Goal: Task Accomplishment & Management: Use online tool/utility

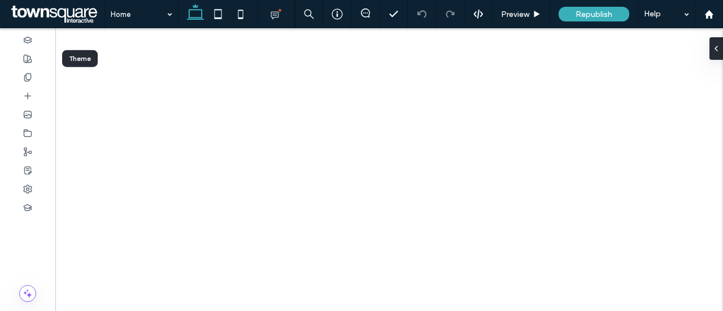
click at [29, 58] on icon at bounding box center [27, 58] width 9 height 9
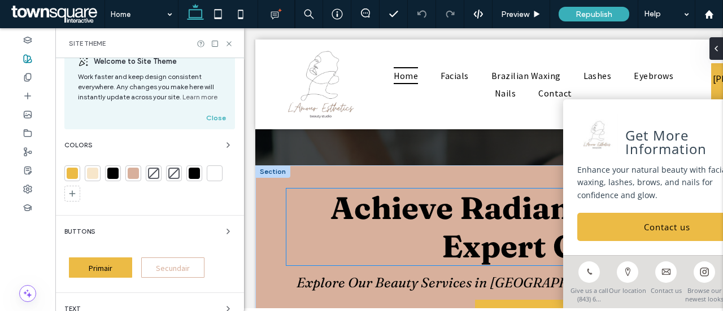
scroll to position [395, 0]
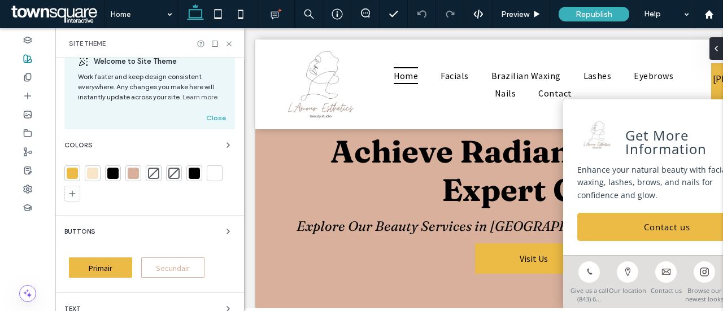
click at [132, 175] on div at bounding box center [133, 173] width 11 height 11
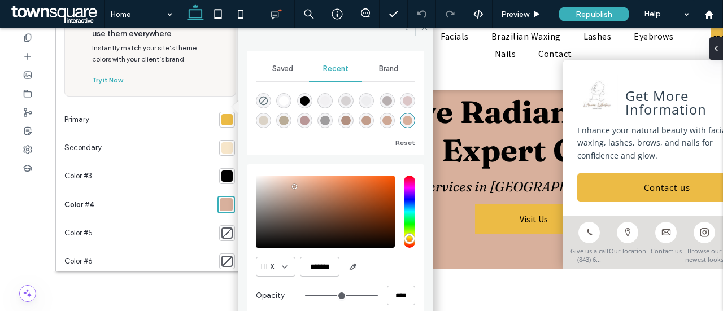
scroll to position [55, 0]
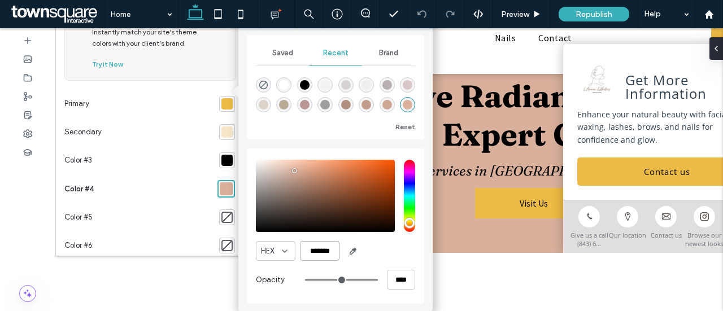
drag, startPoint x: 334, startPoint y: 250, endPoint x: 284, endPoint y: 253, distance: 50.4
click at [284, 253] on div "HEX *******" at bounding box center [335, 251] width 159 height 20
paste input "color picker textbox"
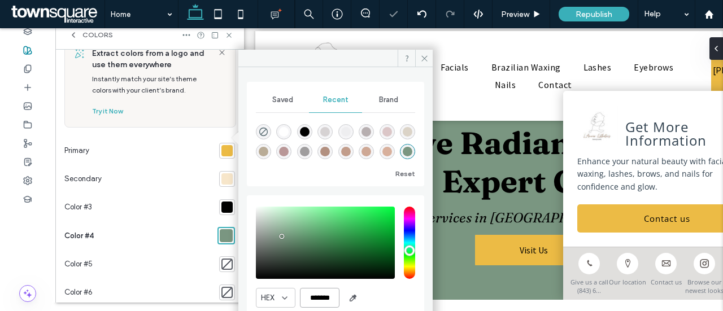
scroll to position [0, 0]
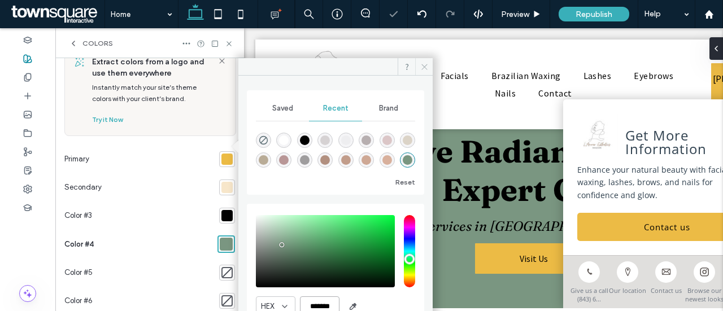
type input "*******"
click at [426, 67] on icon at bounding box center [424, 67] width 8 height 8
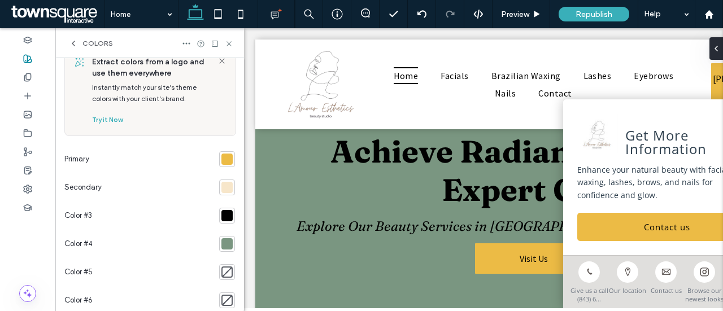
click at [221, 159] on div at bounding box center [226, 159] width 11 height 11
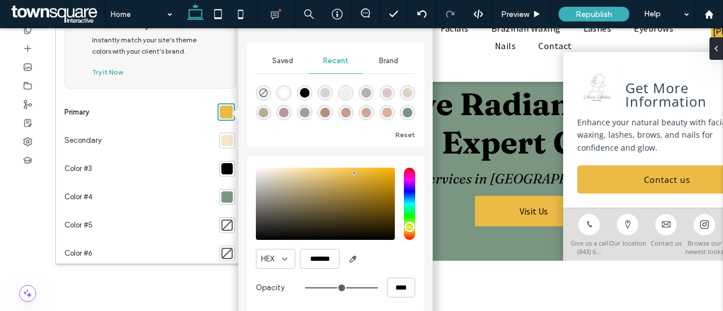
scroll to position [55, 0]
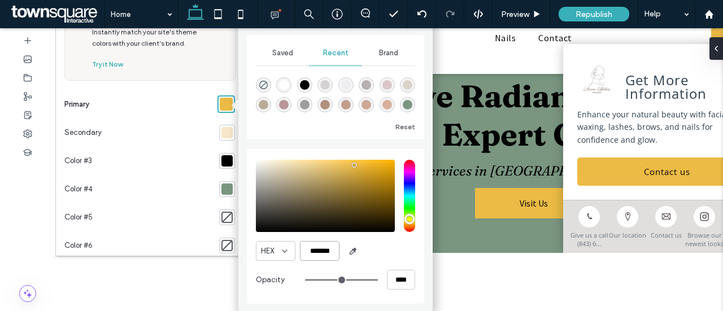
drag, startPoint x: 333, startPoint y: 248, endPoint x: 303, endPoint y: 248, distance: 30.5
click at [295, 251] on div "HEX *******" at bounding box center [335, 251] width 159 height 20
paste input "color picker textbox"
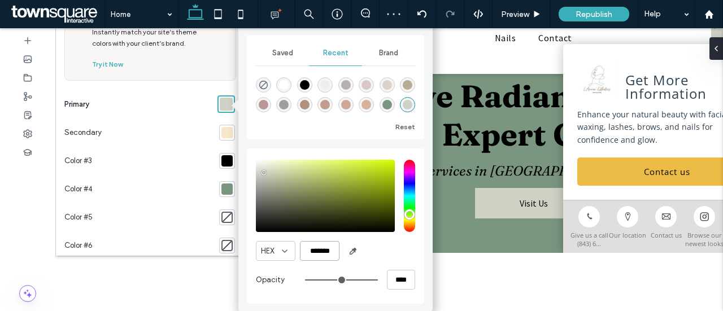
type input "*******"
click at [424, 84] on div "Saved Recent Brand Reset" at bounding box center [335, 87] width 177 height 105
click at [221, 133] on div at bounding box center [226, 132] width 11 height 11
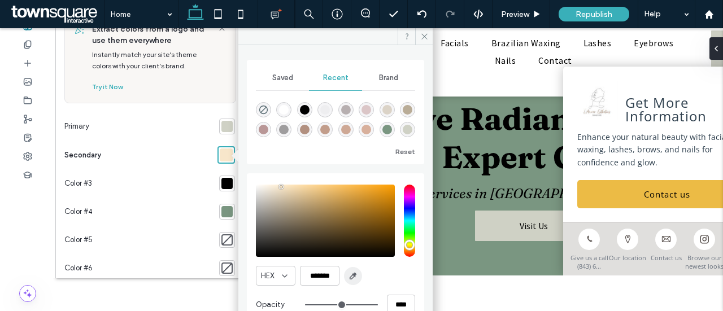
scroll to position [58, 0]
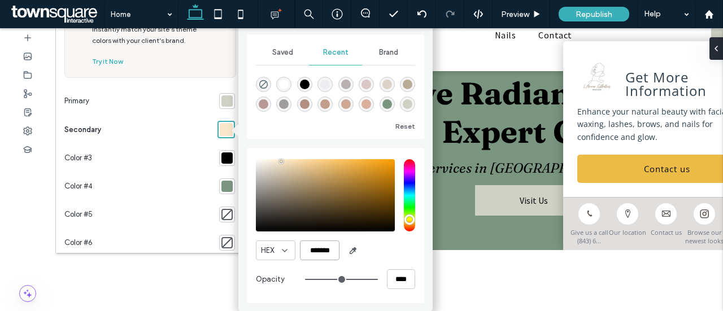
drag, startPoint x: 335, startPoint y: 253, endPoint x: 268, endPoint y: 248, distance: 67.4
click at [268, 248] on div "HEX *******" at bounding box center [335, 251] width 159 height 20
paste input "color picker textbox"
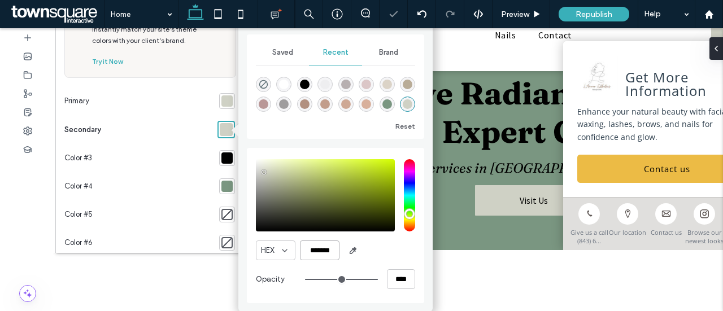
type input "*******"
click at [221, 93] on div at bounding box center [227, 101] width 16 height 16
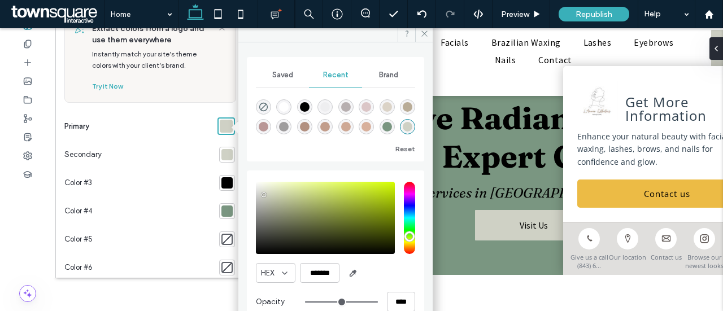
scroll to position [55, 0]
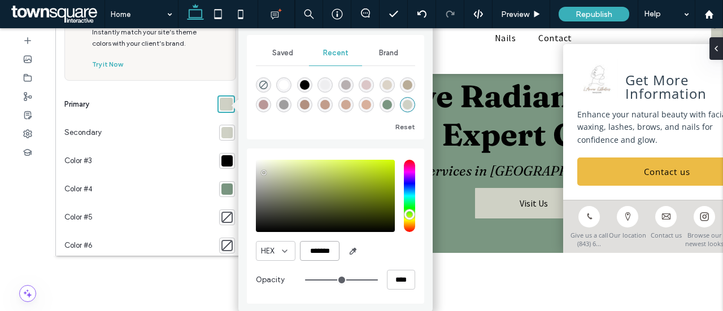
drag, startPoint x: 333, startPoint y: 254, endPoint x: 302, endPoint y: 255, distance: 31.7
click at [300, 255] on input "*******" at bounding box center [320, 251] width 40 height 20
paste input "color picker textbox"
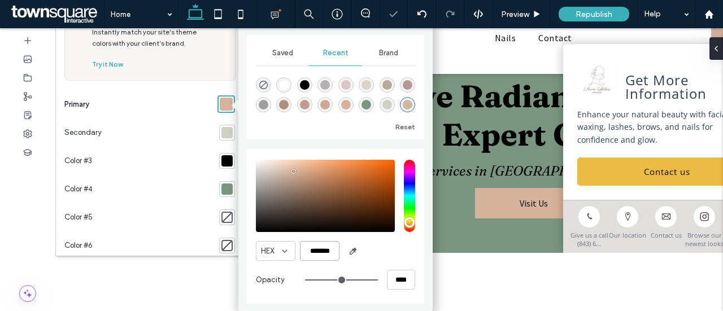
type input "*******"
click at [429, 59] on div "Saved Recent Brand Reset HEX ******* Opacity ****" at bounding box center [335, 162] width 194 height 284
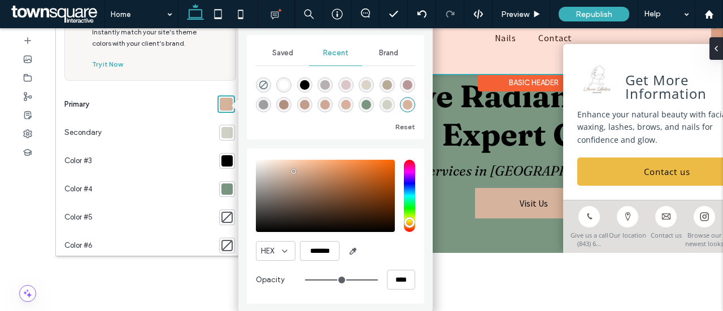
click at [457, 66] on div at bounding box center [533, 29] width 557 height 90
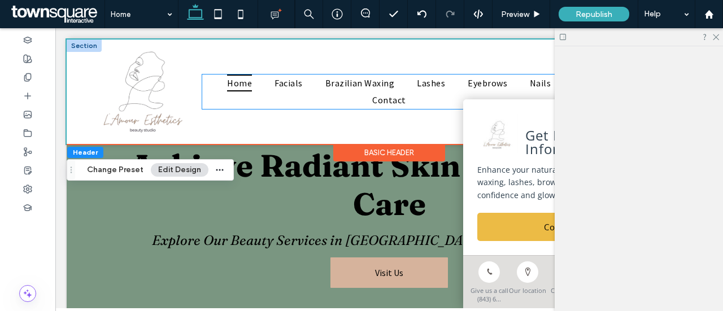
scroll to position [410, 0]
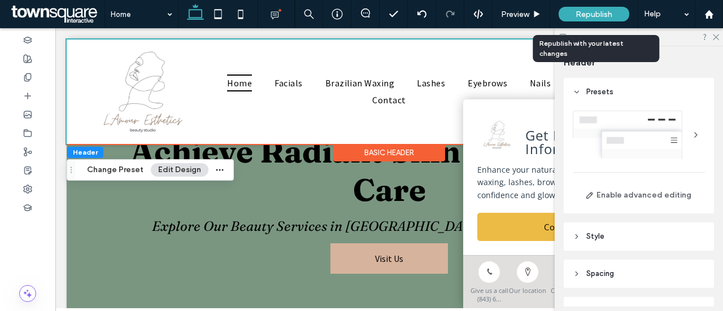
click at [584, 13] on span "Republish" at bounding box center [594, 15] width 37 height 10
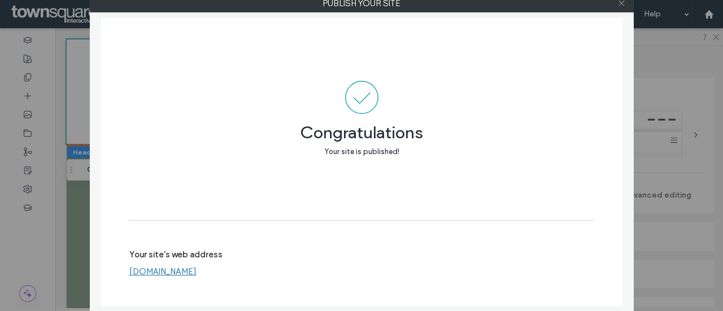
click at [624, 7] on span at bounding box center [622, 3] width 8 height 17
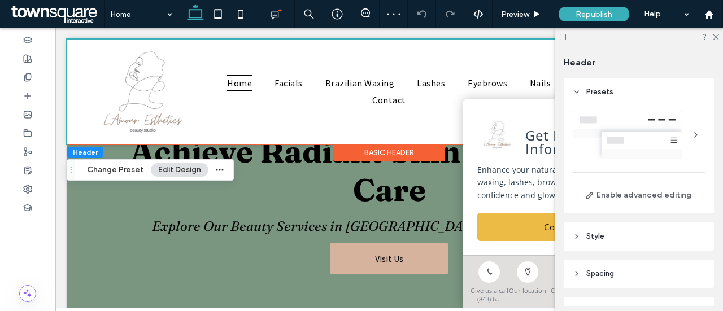
click at [713, 34] on icon at bounding box center [715, 36] width 7 height 7
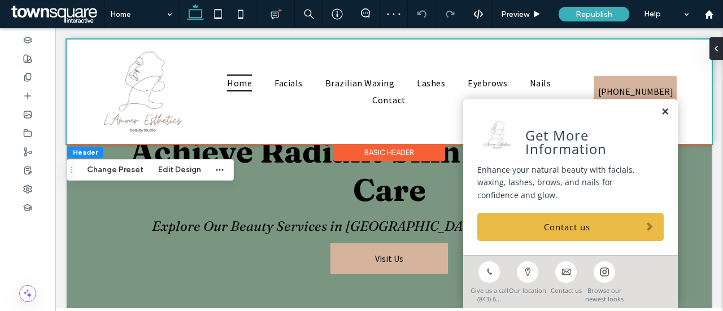
click at [661, 115] on link at bounding box center [665, 112] width 8 height 10
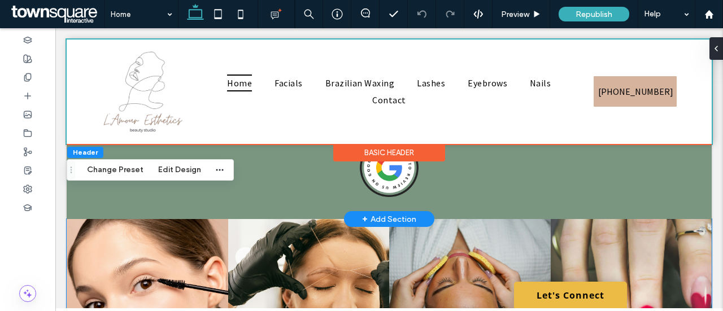
scroll to position [1808, 0]
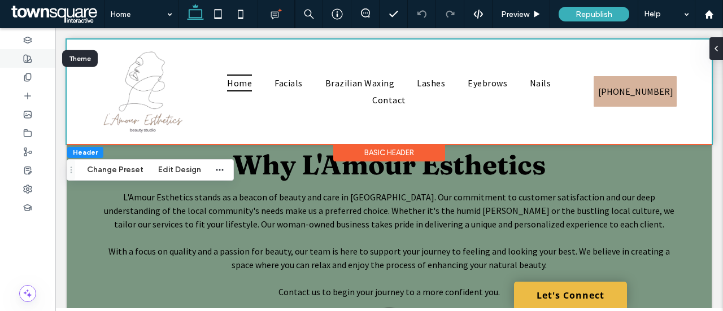
click at [31, 60] on icon at bounding box center [27, 58] width 9 height 9
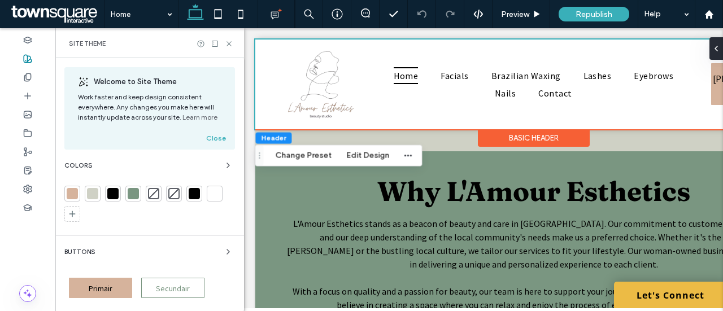
scroll to position [1864, 0]
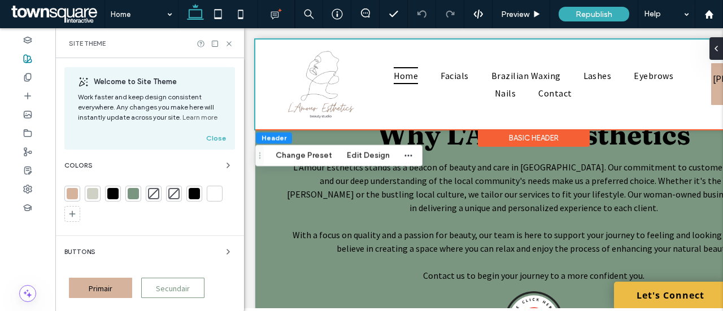
click at [216, 194] on div at bounding box center [214, 193] width 11 height 11
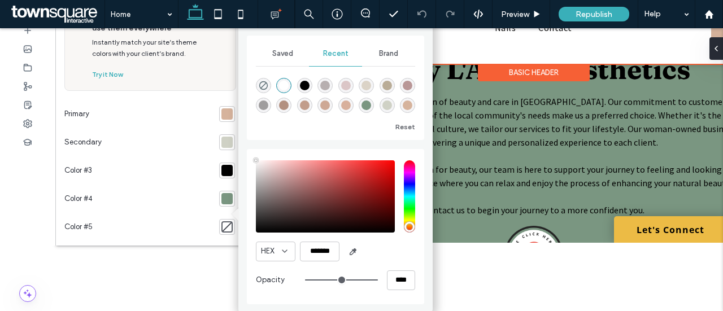
scroll to position [66, 0]
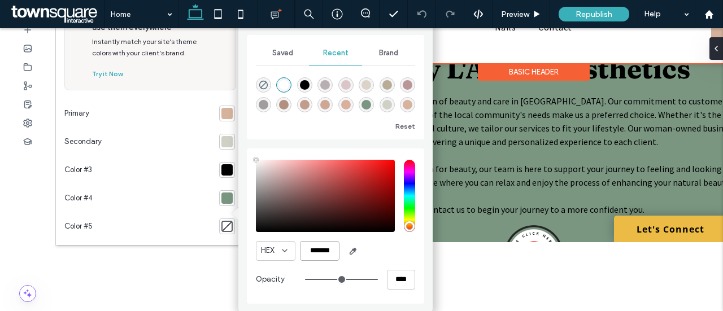
drag, startPoint x: 297, startPoint y: 250, endPoint x: 285, endPoint y: 250, distance: 12.4
click at [285, 250] on div "HEX *******" at bounding box center [335, 251] width 159 height 20
paste input "color picker textbox"
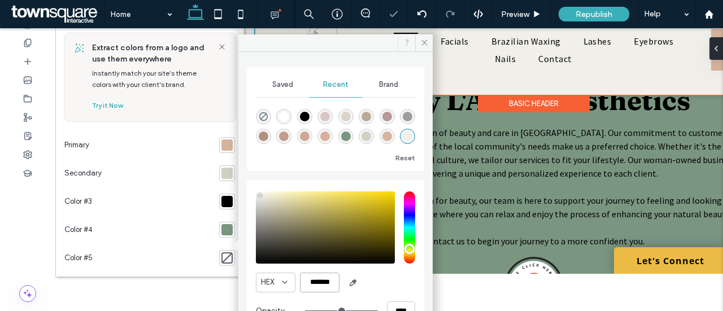
scroll to position [0, 0]
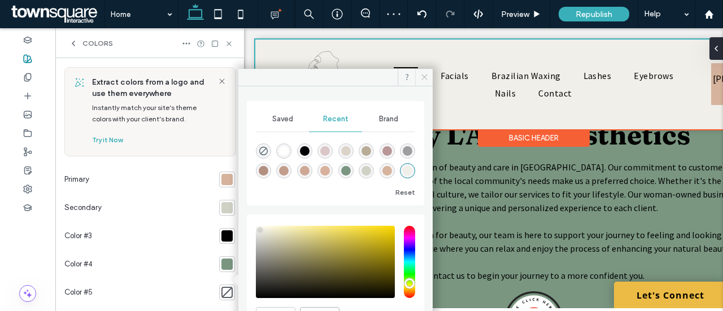
type input "*******"
click at [424, 79] on icon at bounding box center [424, 77] width 8 height 8
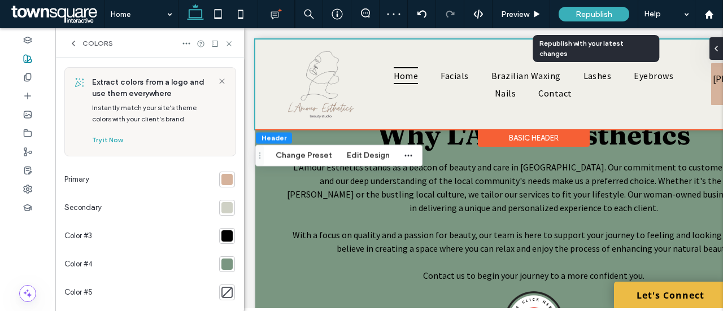
click at [603, 14] on span "Republish" at bounding box center [594, 15] width 37 height 10
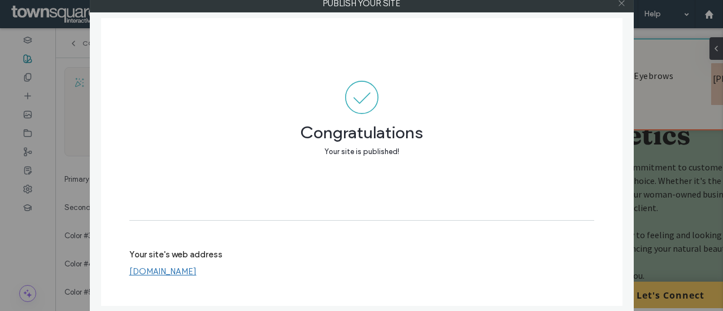
click at [623, 5] on icon at bounding box center [622, 3] width 8 height 8
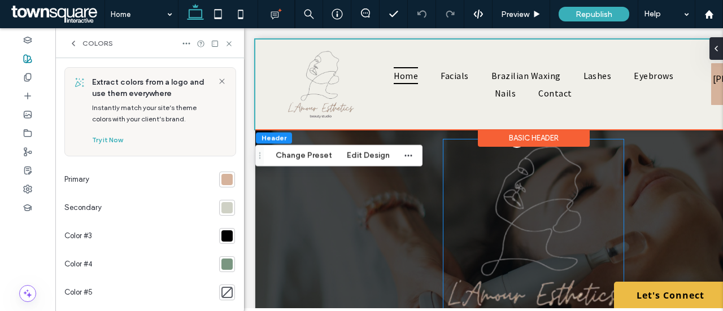
scroll to position [113, 0]
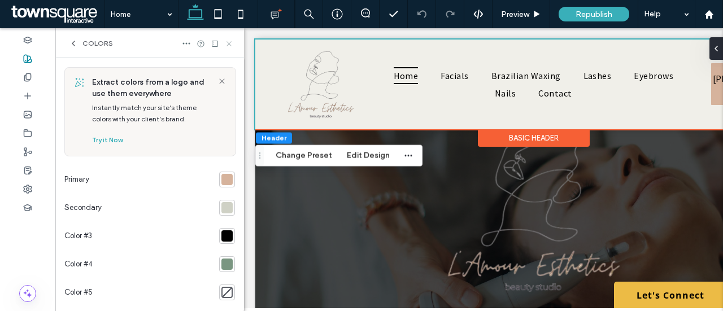
click at [228, 41] on icon at bounding box center [229, 44] width 8 height 8
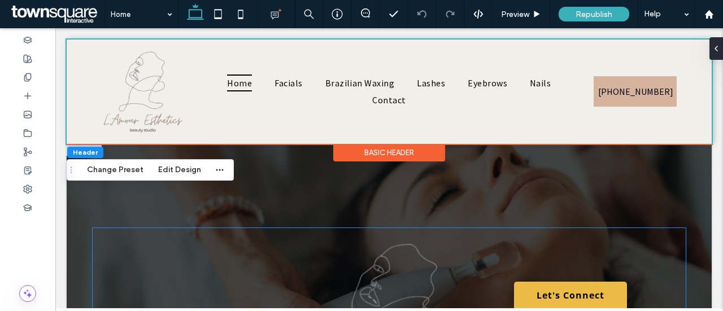
scroll to position [0, 0]
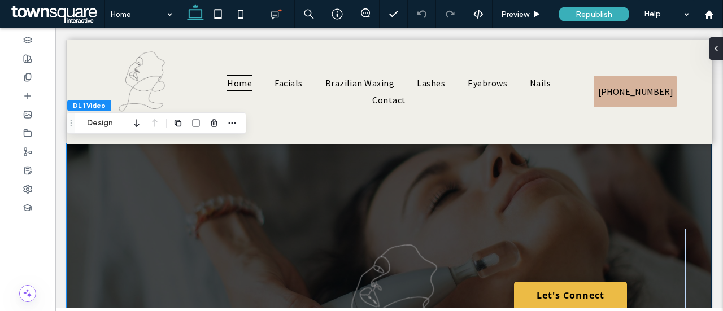
click at [229, 123] on use "button" at bounding box center [232, 124] width 7 height 2
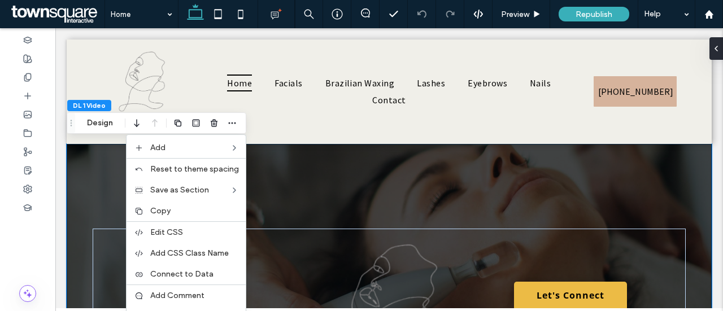
drag, startPoint x: 282, startPoint y: 172, endPoint x: 278, endPoint y: 194, distance: 22.4
click at [234, 124] on icon "button" at bounding box center [232, 123] width 9 height 9
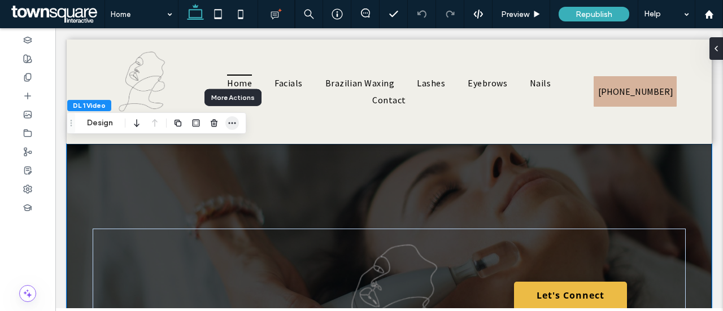
click at [233, 124] on icon "button" at bounding box center [232, 123] width 9 height 9
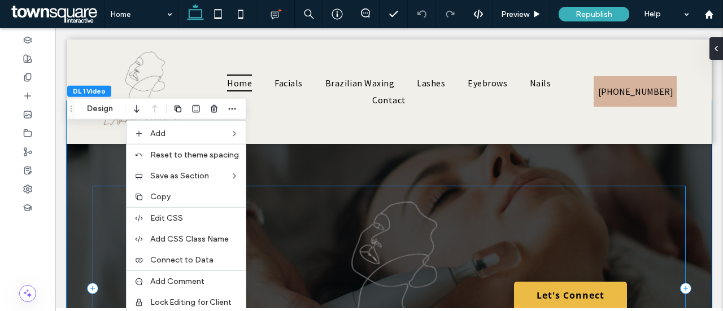
scroll to position [113, 0]
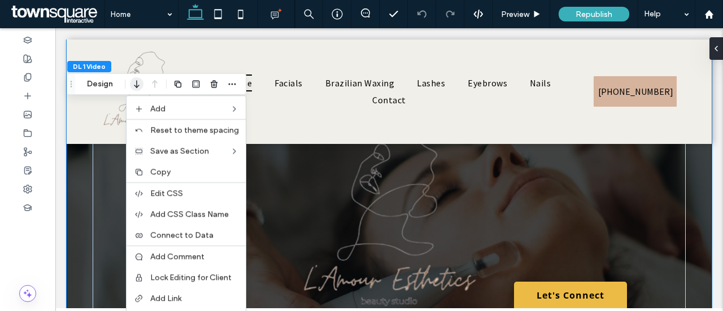
click at [138, 86] on use "button" at bounding box center [136, 84] width 5 height 8
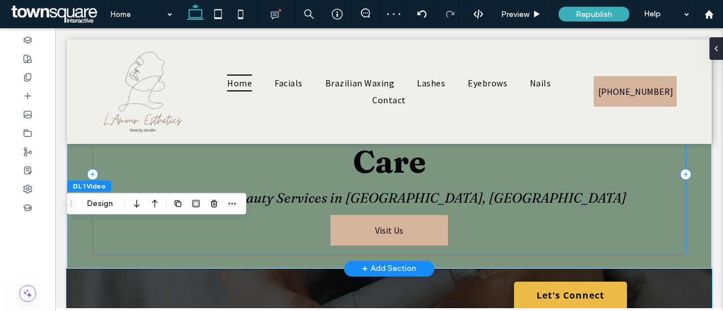
scroll to position [0, 0]
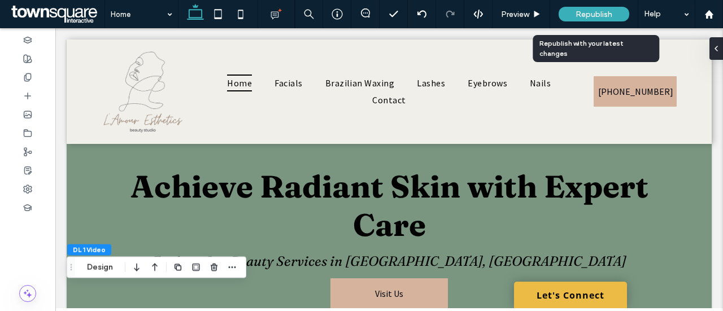
click at [575, 12] on div "Republish" at bounding box center [594, 14] width 71 height 15
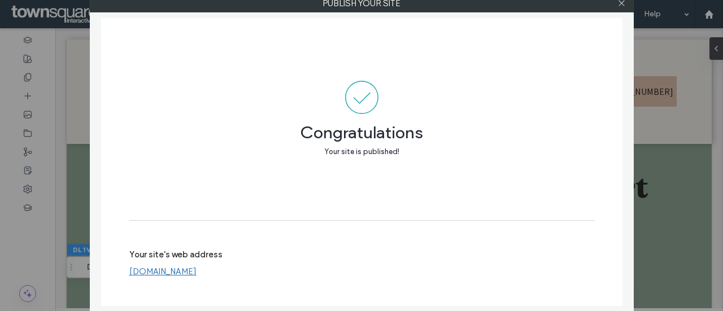
click at [616, 6] on div at bounding box center [622, 3] width 17 height 17
click at [620, 7] on span at bounding box center [622, 3] width 8 height 17
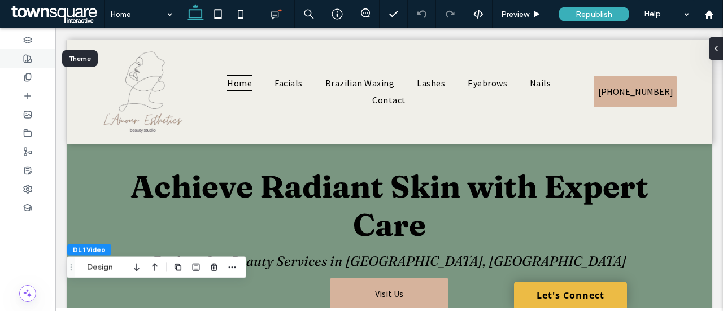
click at [33, 55] on div at bounding box center [27, 58] width 55 height 19
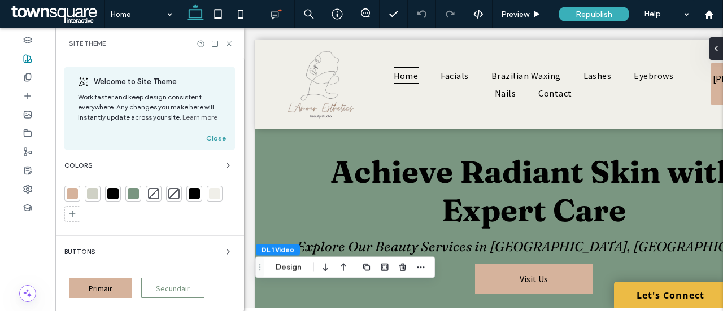
click at [214, 137] on button "Close" at bounding box center [216, 139] width 20 height 14
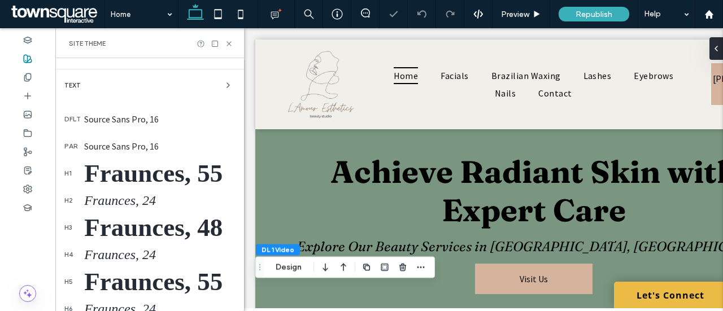
scroll to position [169, 0]
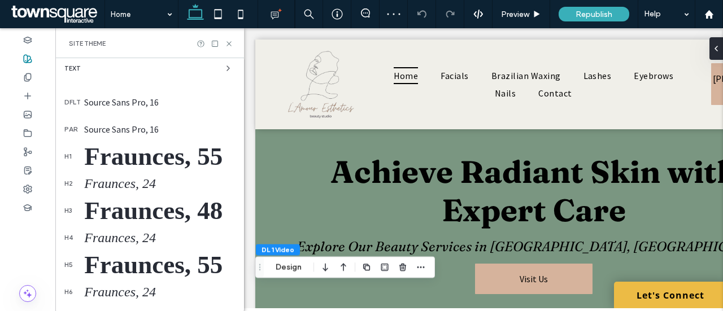
click at [149, 158] on div "Fraunces, 55" at bounding box center [159, 156] width 151 height 29
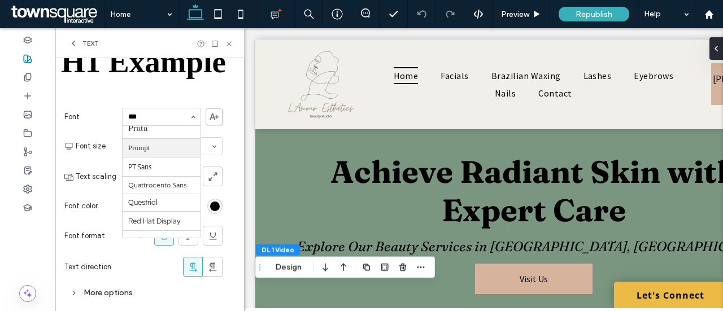
scroll to position [0, 0]
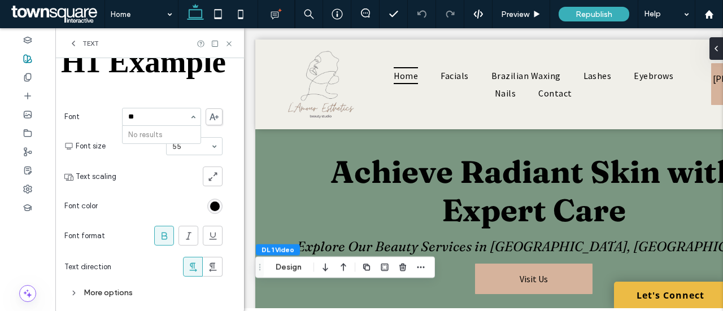
type input "*"
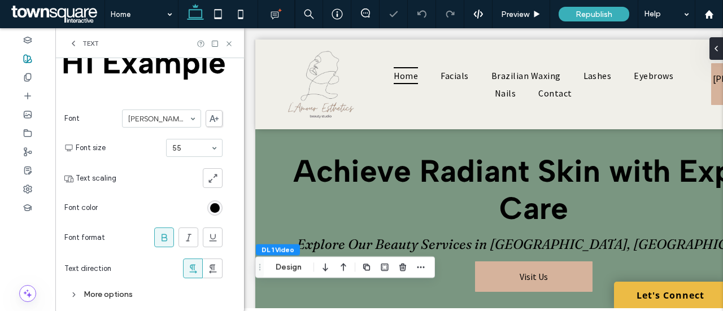
scroll to position [74, 0]
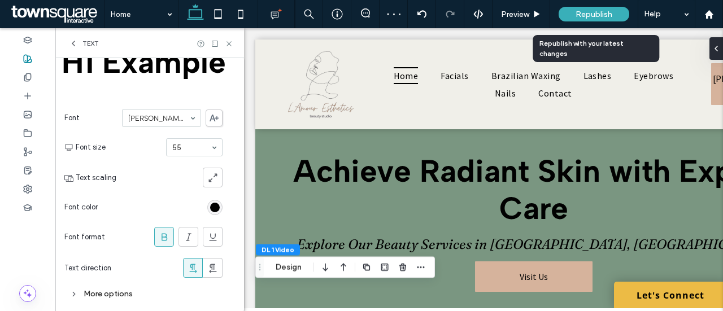
click at [612, 15] on div "Republish" at bounding box center [594, 14] width 71 height 15
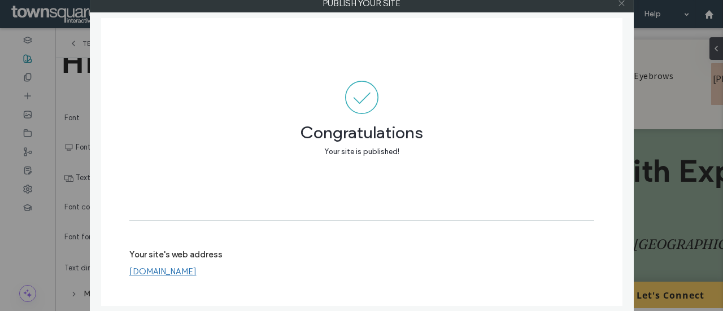
click at [620, 4] on icon at bounding box center [622, 3] width 8 height 8
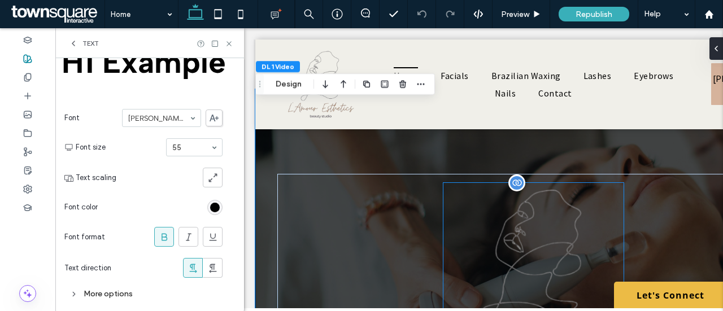
click at [521, 217] on img at bounding box center [534, 277] width 180 height 188
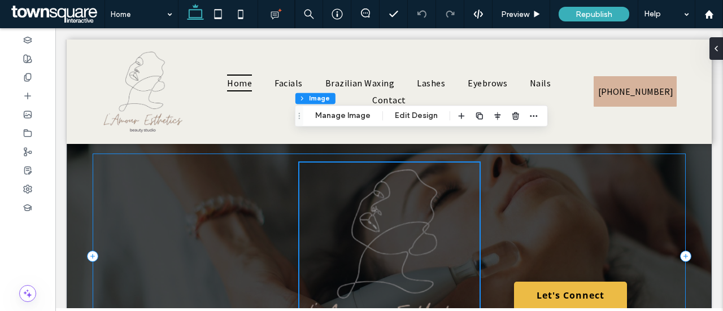
scroll to position [250, 0]
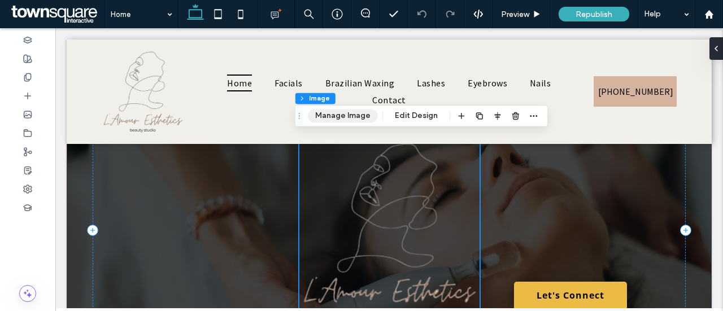
click at [349, 116] on button "Manage Image" at bounding box center [343, 116] width 70 height 14
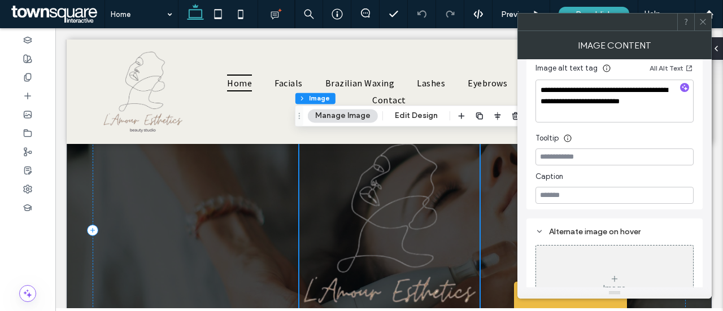
scroll to position [408, 0]
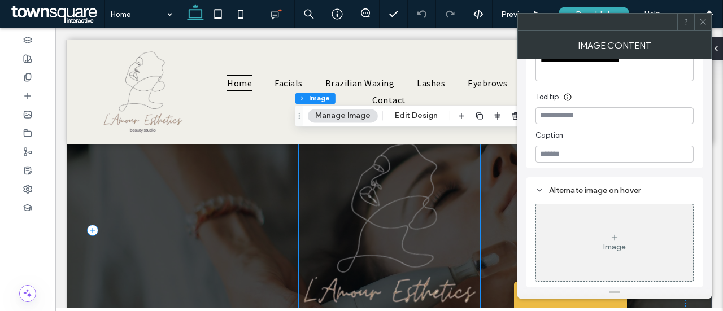
click at [414, 124] on div "DL 1 Video Column Image Manage Image Edit Design" at bounding box center [421, 115] width 253 height 21
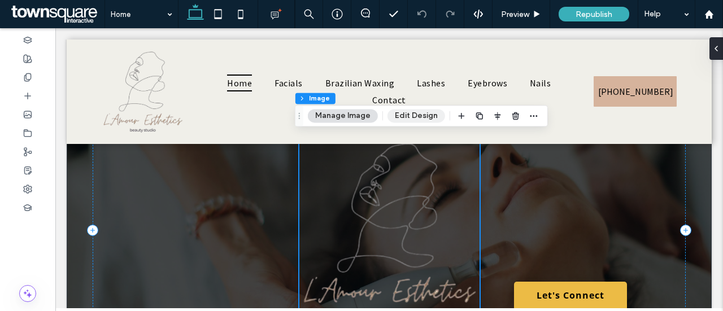
click at [416, 117] on button "Edit Design" at bounding box center [417, 116] width 58 height 14
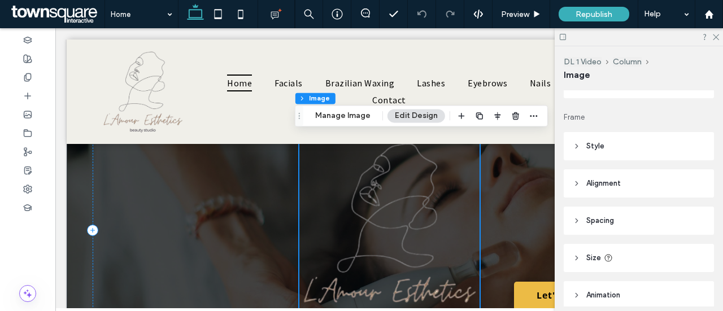
scroll to position [169, 0]
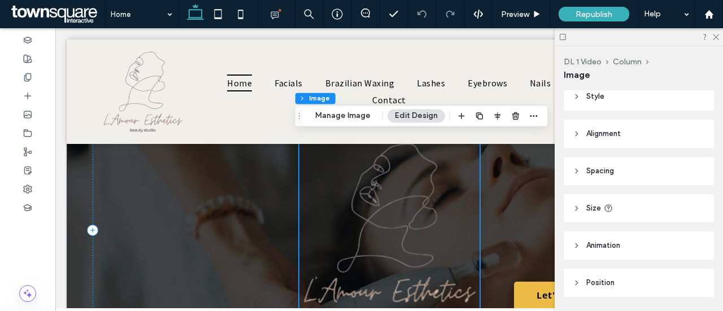
click at [616, 210] on header "Size" at bounding box center [639, 208] width 150 height 28
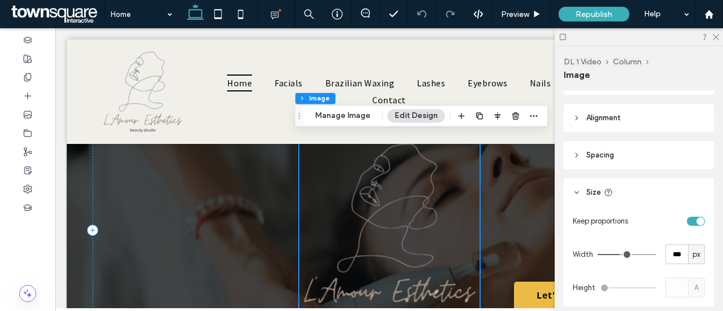
scroll to position [226, 0]
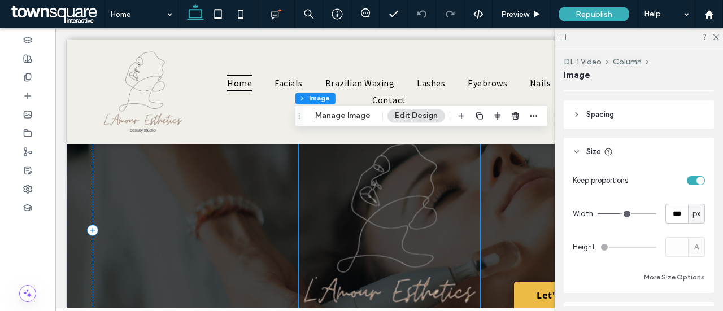
type input "***"
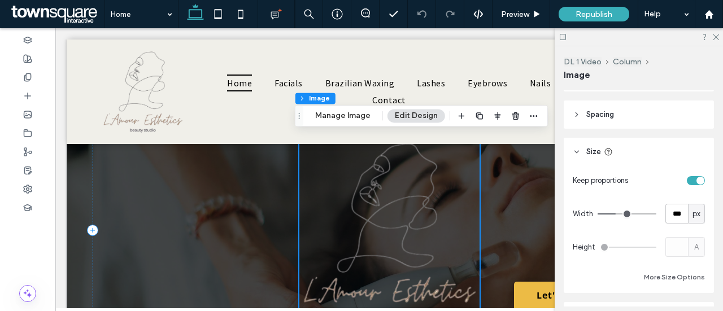
type input "***"
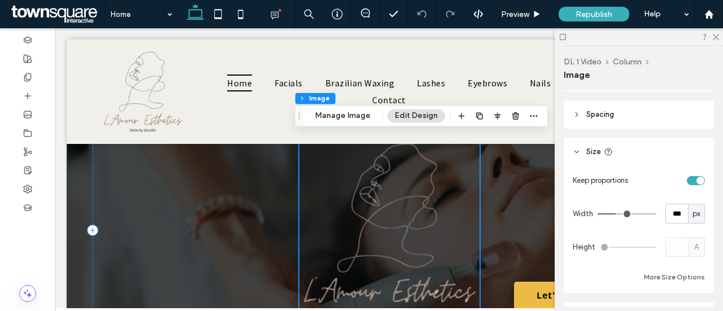
type input "***"
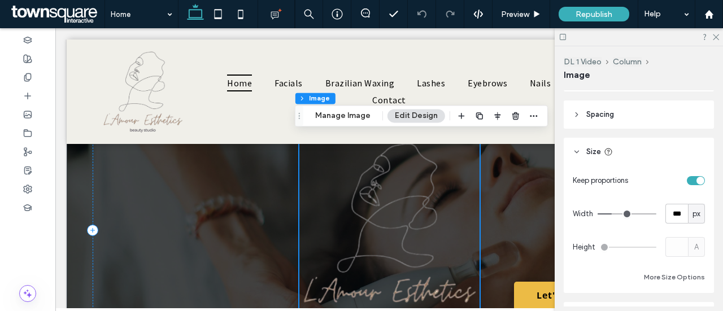
type input "***"
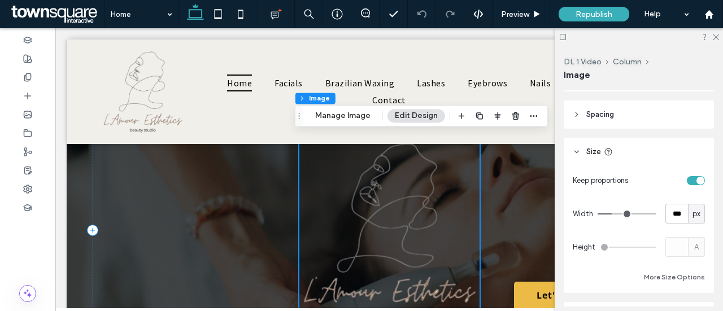
type input "***"
click at [610, 214] on input "range" at bounding box center [627, 214] width 59 height 1
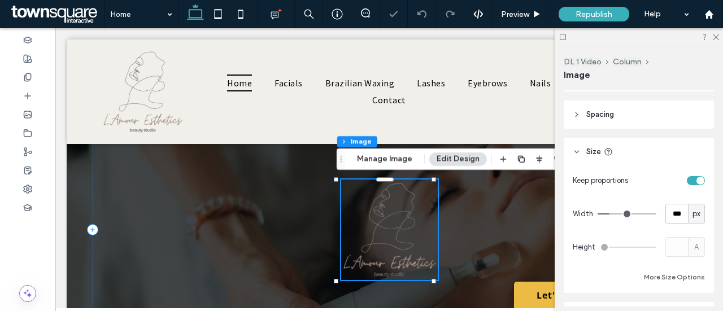
type input "***"
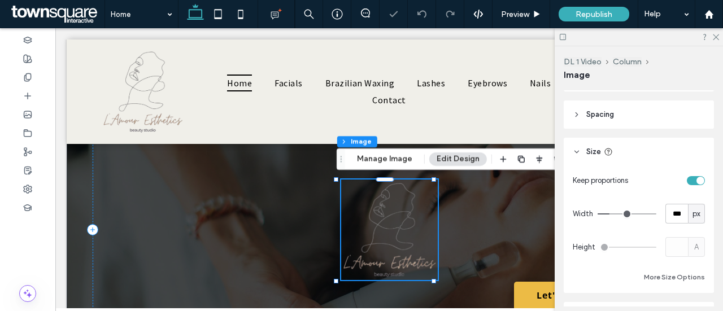
type input "***"
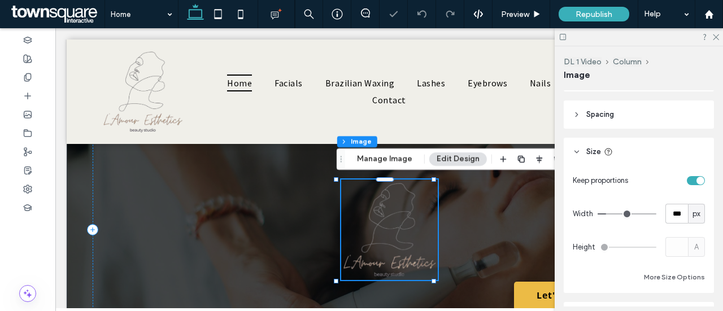
type input "***"
type input "**"
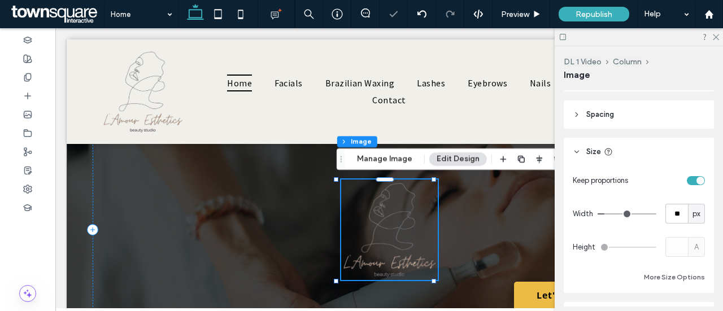
type input "**"
click at [606, 214] on input "range" at bounding box center [627, 214] width 59 height 1
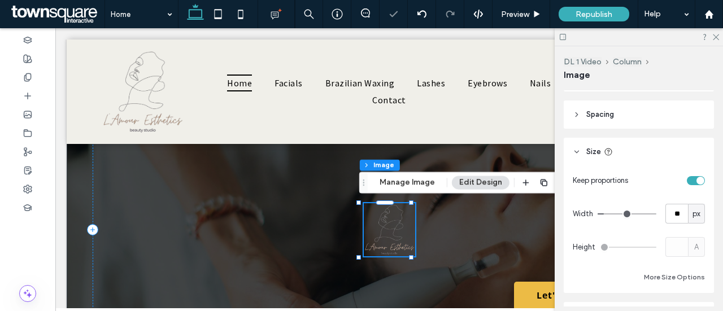
type input "***"
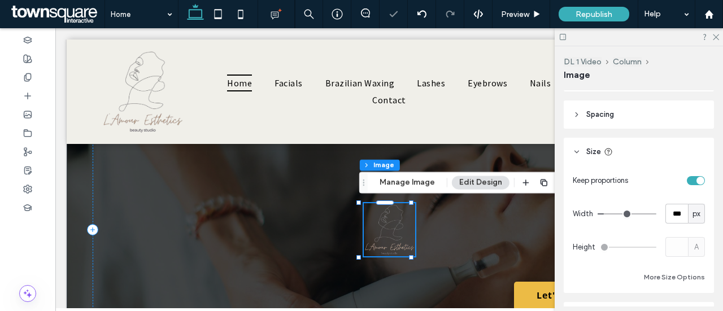
type input "***"
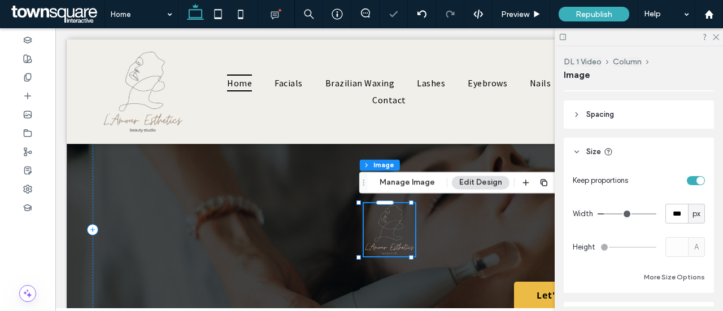
type input "***"
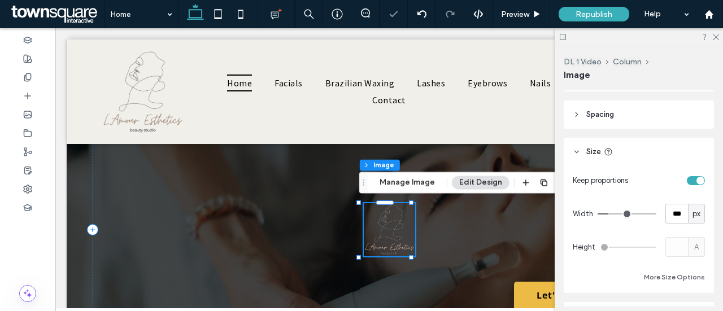
click at [610, 214] on input "range" at bounding box center [627, 214] width 59 height 1
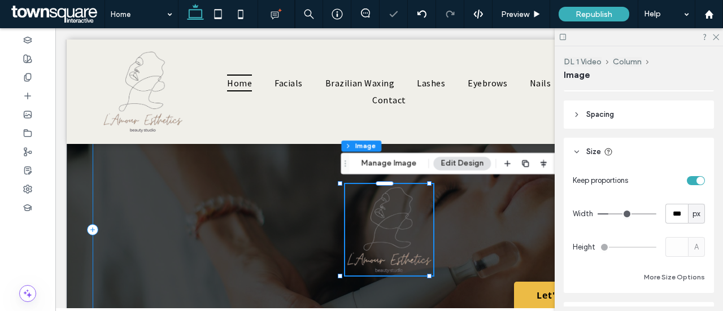
click at [488, 224] on div at bounding box center [390, 230] width 594 height 205
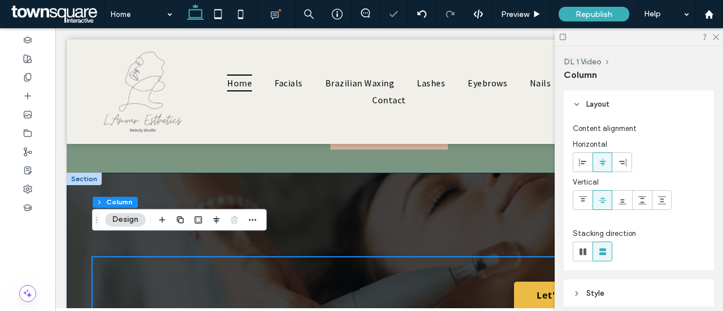
scroll to position [137, 0]
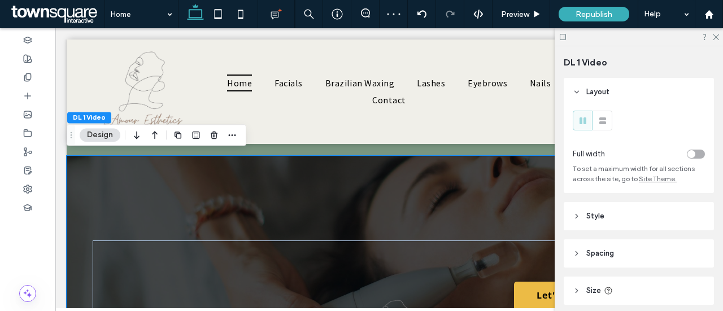
click at [688, 154] on div "toggle" at bounding box center [692, 154] width 8 height 8
click at [690, 155] on div "toggle" at bounding box center [696, 154] width 18 height 9
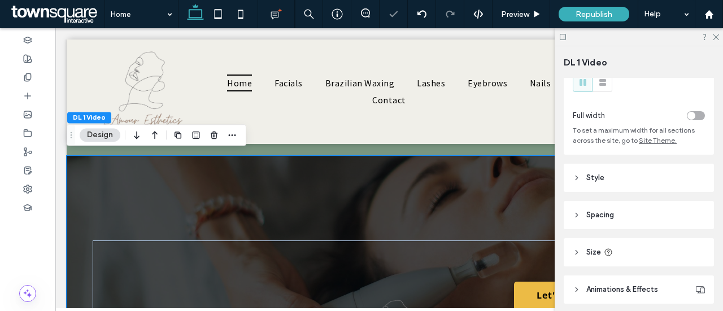
scroll to position [56, 0]
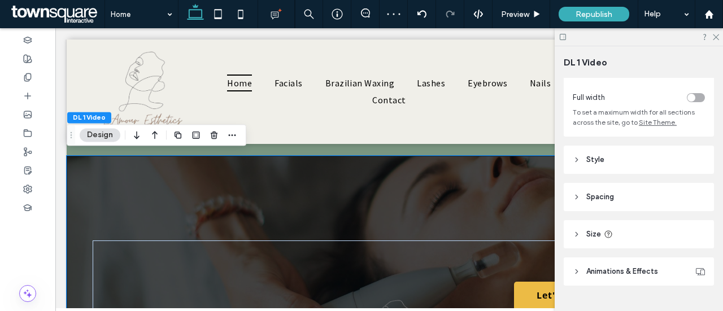
click at [605, 234] on icon at bounding box center [608, 234] width 9 height 9
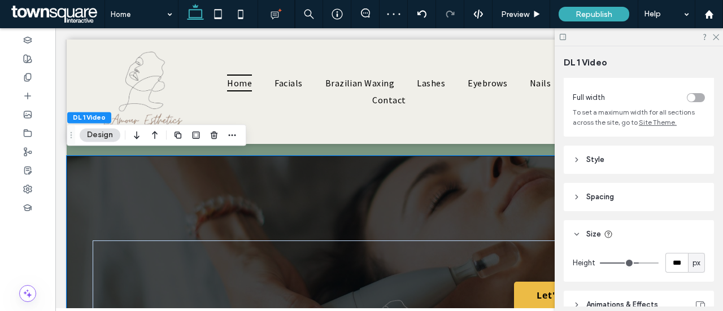
type input "***"
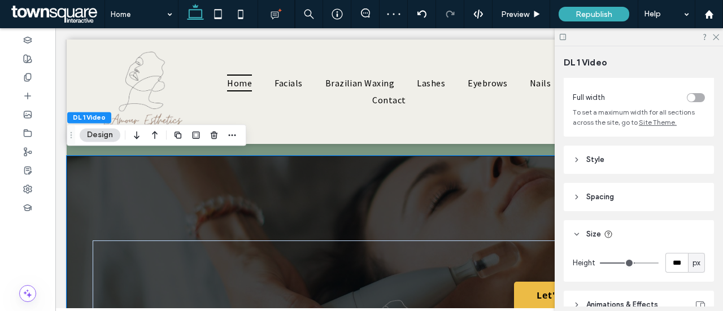
type input "***"
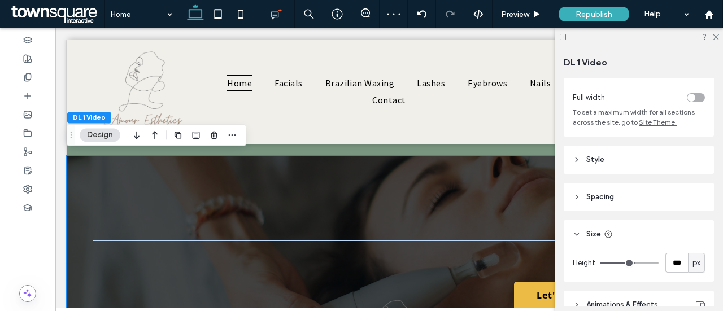
type input "***"
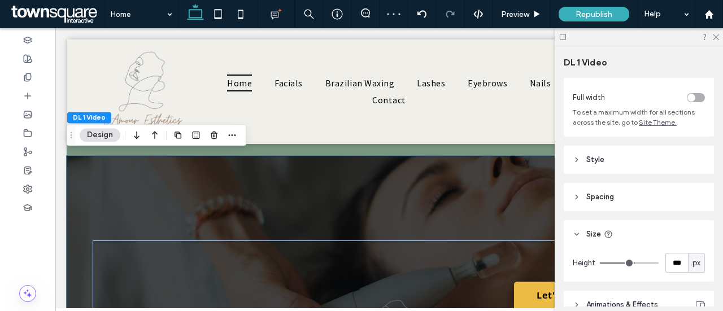
type input "***"
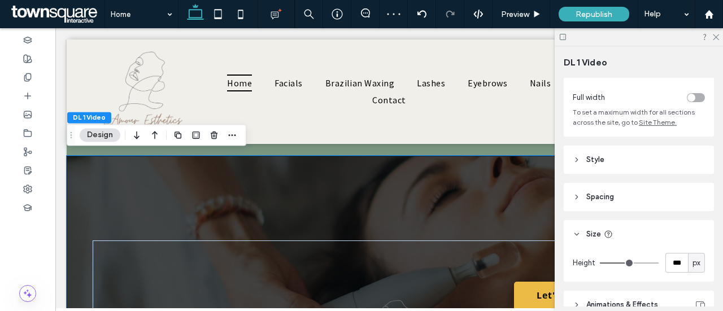
type input "***"
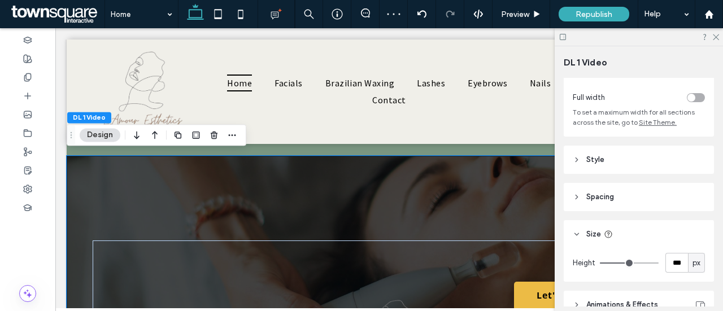
type input "***"
drag, startPoint x: 631, startPoint y: 263, endPoint x: 623, endPoint y: 264, distance: 7.9
type input "***"
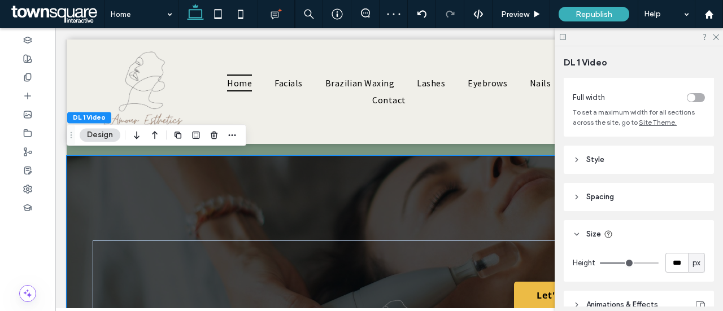
click at [623, 264] on input "range" at bounding box center [629, 263] width 59 height 1
type input "***"
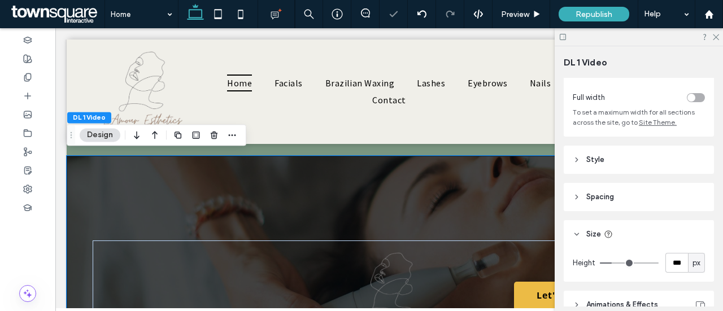
type input "***"
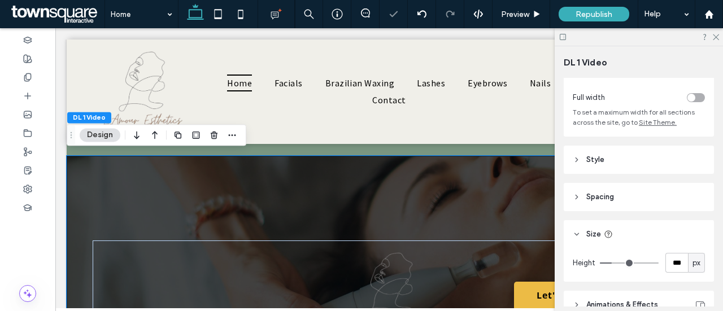
click at [612, 264] on input "range" at bounding box center [629, 263] width 59 height 1
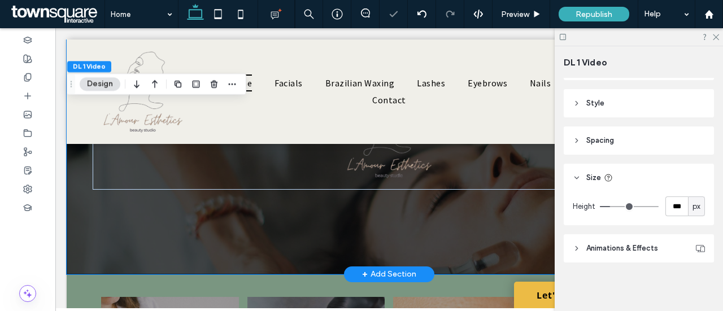
scroll to position [306, 0]
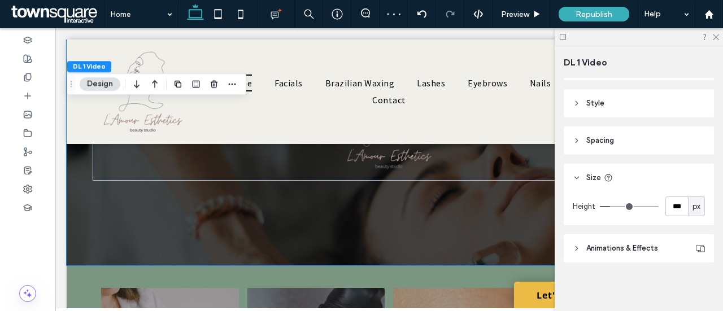
type input "**"
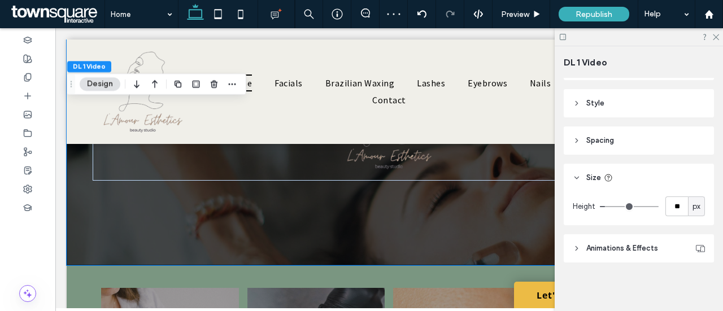
type input "**"
click at [607, 206] on input "range" at bounding box center [629, 206] width 59 height 1
type input "**"
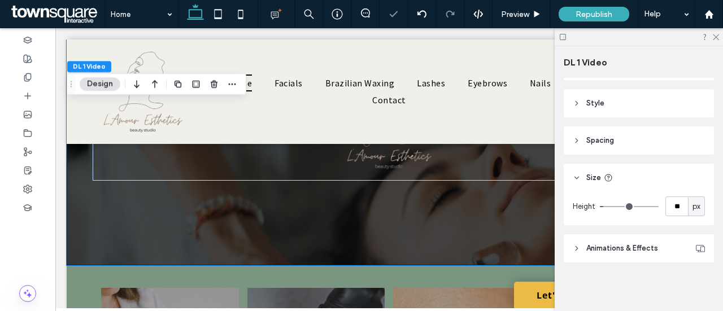
type input "**"
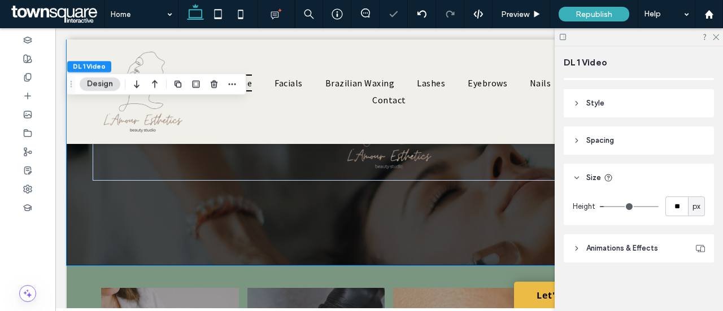
type input "**"
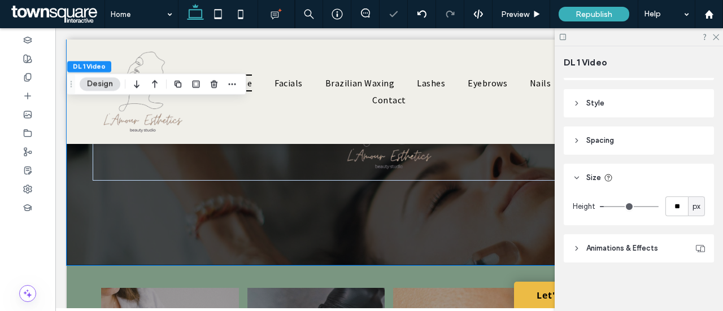
click at [606, 206] on input "range" at bounding box center [629, 206] width 59 height 1
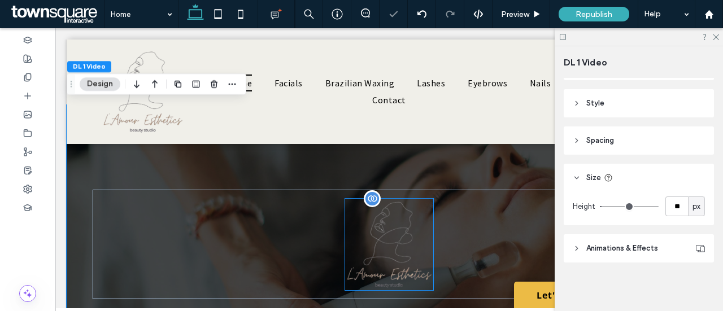
scroll to position [193, 0]
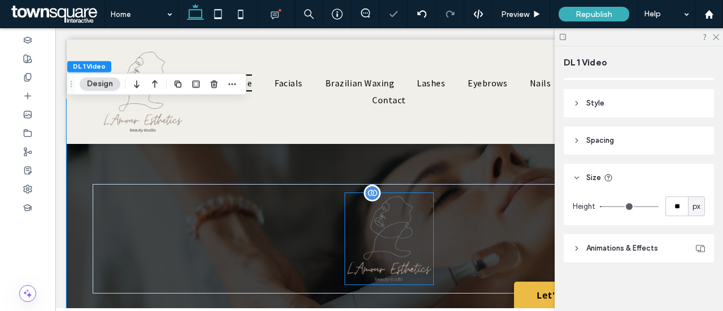
click at [393, 245] on img at bounding box center [389, 239] width 88 height 92
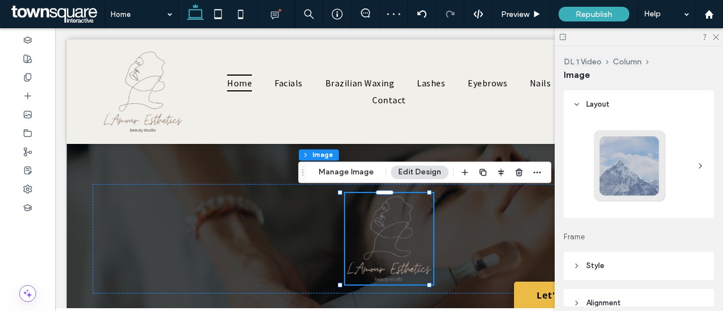
scroll to position [169, 0]
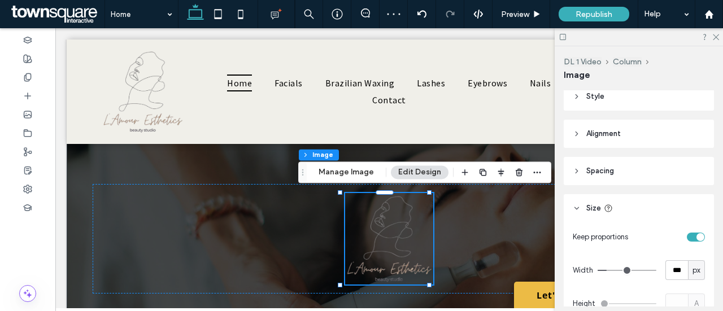
type input "***"
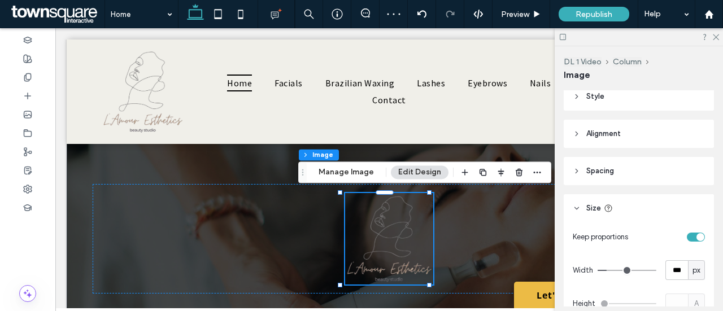
type input "***"
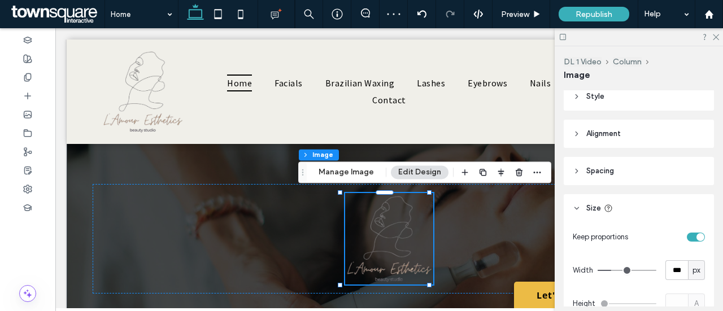
type input "***"
click at [612, 270] on input "range" at bounding box center [627, 270] width 59 height 1
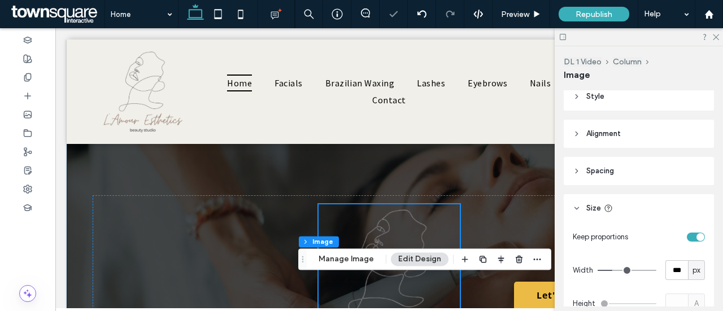
scroll to position [193, 0]
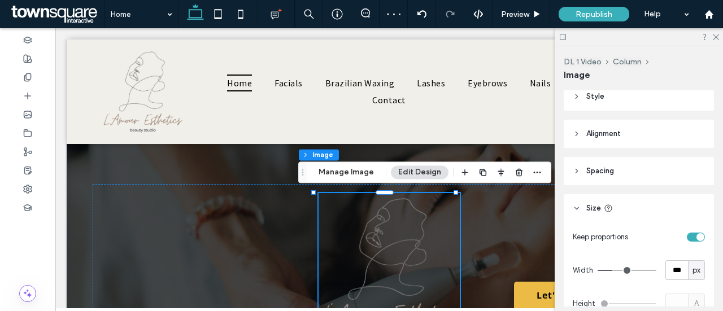
click at [169, 156] on div at bounding box center [389, 266] width 645 height 334
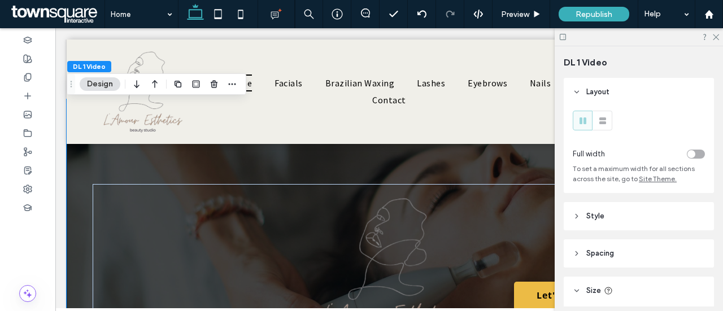
click at [89, 176] on div at bounding box center [389, 266] width 645 height 334
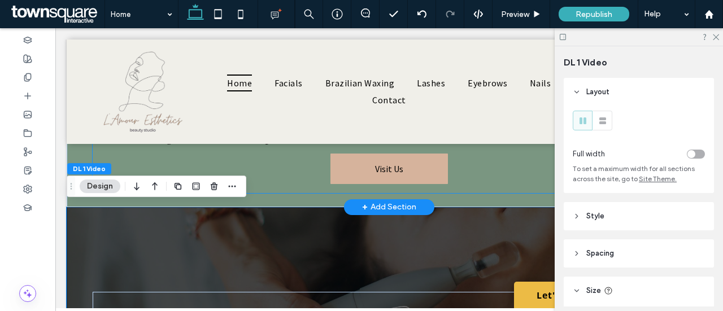
scroll to position [80, 0]
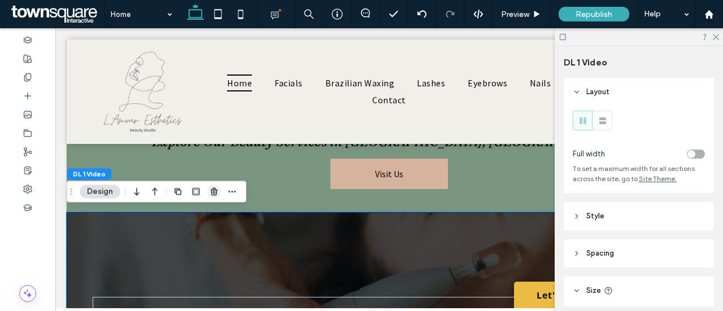
click at [213, 194] on use "button" at bounding box center [214, 191] width 7 height 7
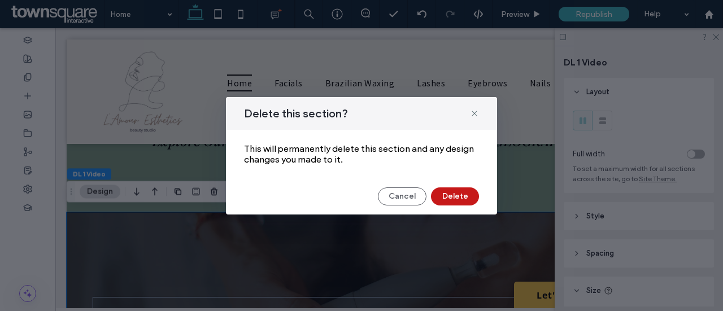
click at [453, 202] on button "Delete" at bounding box center [455, 197] width 48 height 18
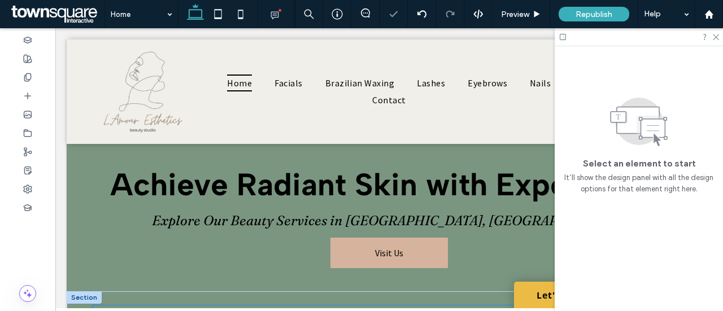
scroll to position [0, 0]
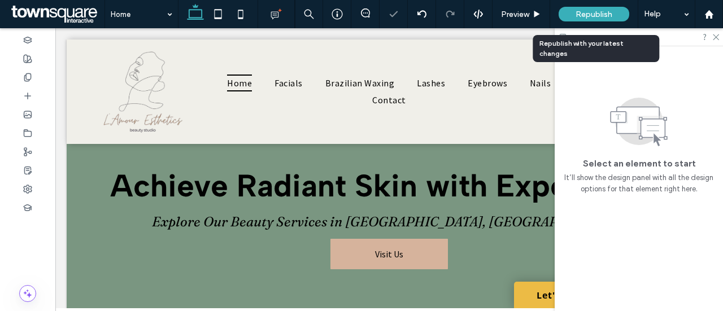
click at [595, 11] on span "Republish" at bounding box center [594, 15] width 37 height 10
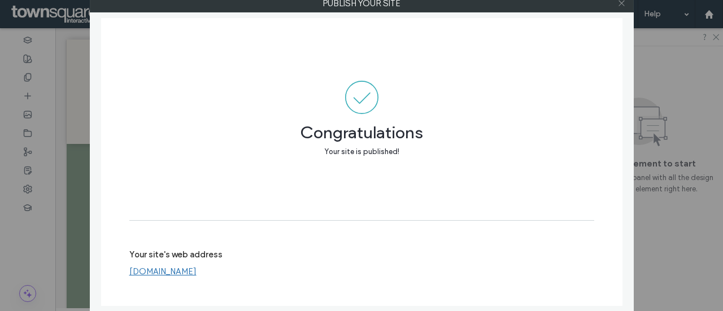
click at [625, 4] on icon at bounding box center [622, 3] width 8 height 8
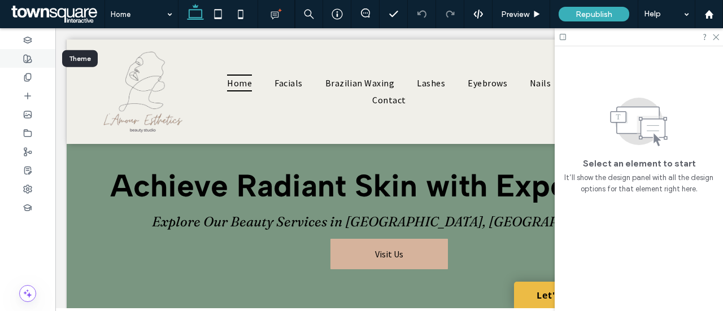
click at [31, 59] on use at bounding box center [28, 59] width 8 height 8
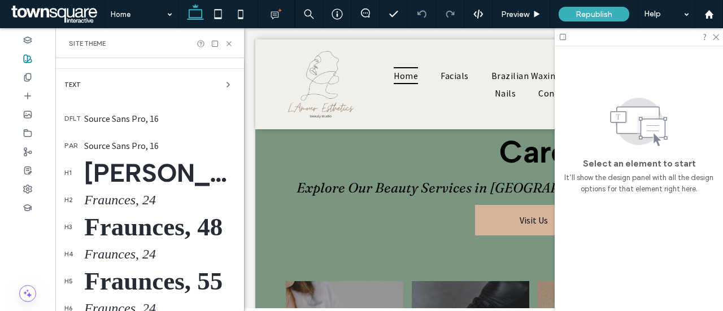
scroll to position [169, 0]
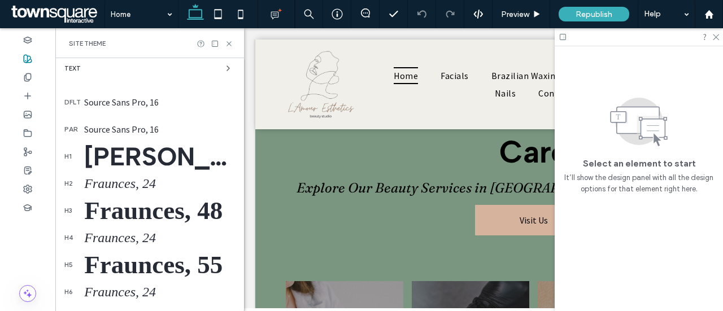
click at [118, 182] on div "Fraunces, 24" at bounding box center [159, 183] width 151 height 15
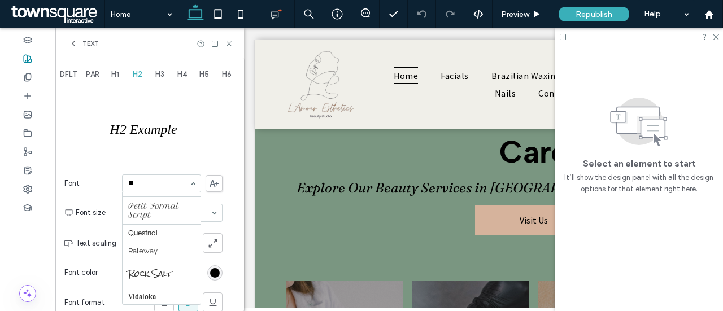
scroll to position [0, 0]
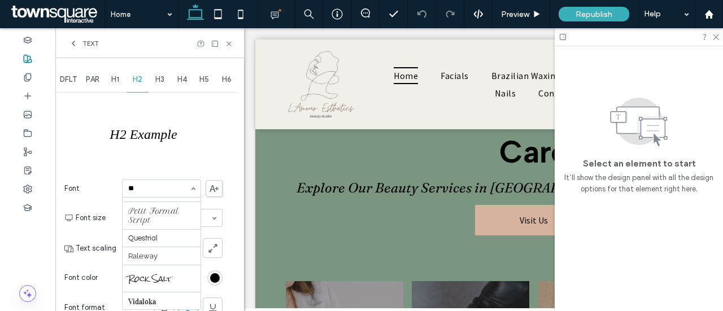
type input "**"
click at [66, 44] on div "Text" at bounding box center [149, 43] width 189 height 30
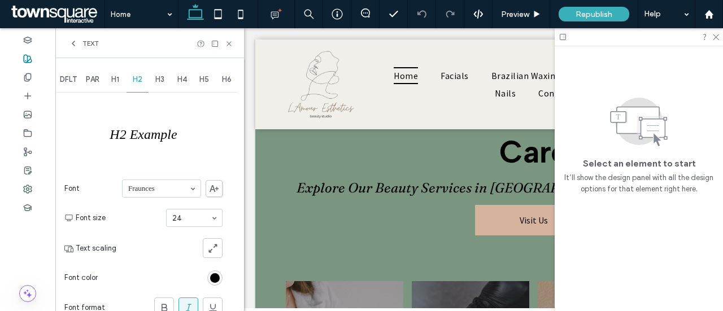
click at [74, 42] on icon at bounding box center [73, 43] width 9 height 9
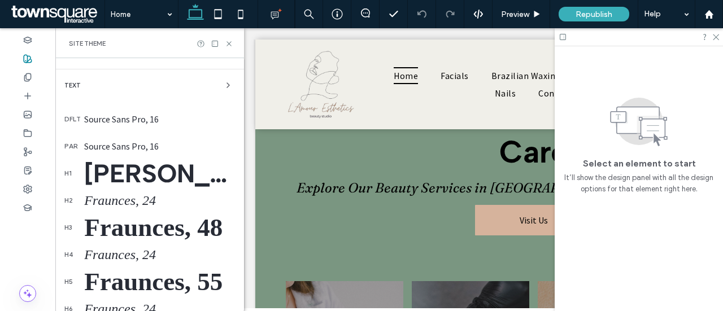
scroll to position [169, 0]
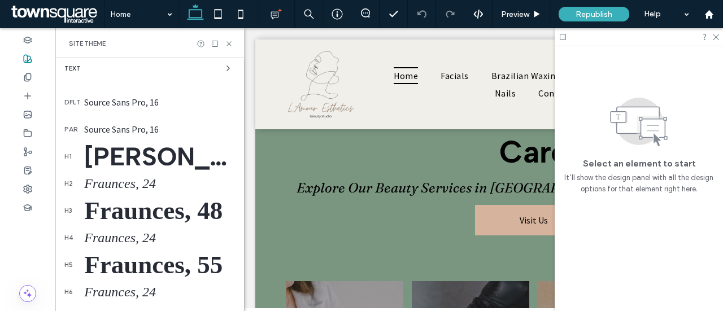
click at [132, 186] on div "Fraunces, 24" at bounding box center [159, 183] width 151 height 15
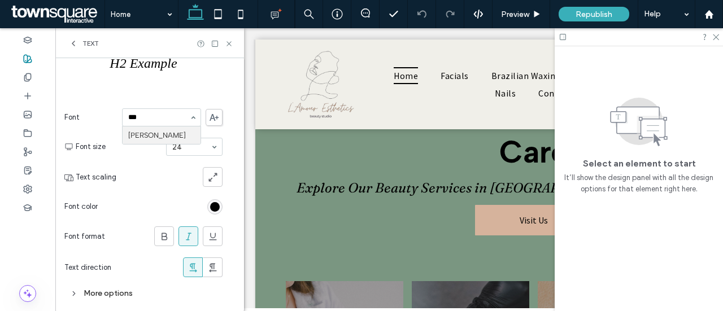
scroll to position [0, 0]
type input "******"
click at [78, 44] on div "Text" at bounding box center [84, 43] width 30 height 9
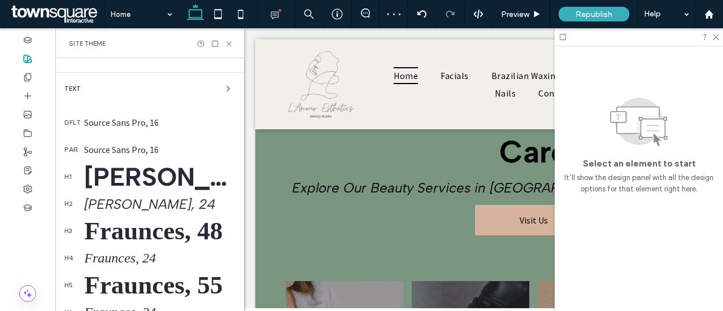
scroll to position [184, 0]
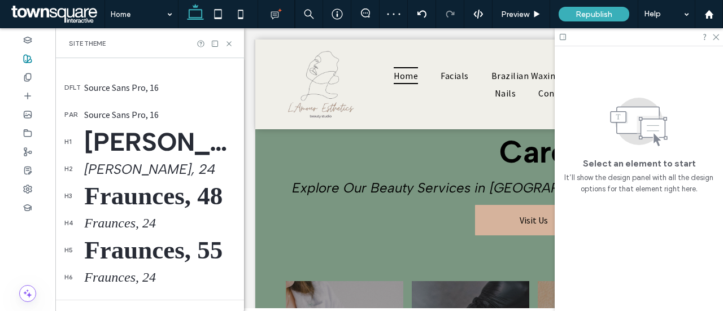
click at [149, 194] on div "Fraunces, 48" at bounding box center [159, 195] width 151 height 29
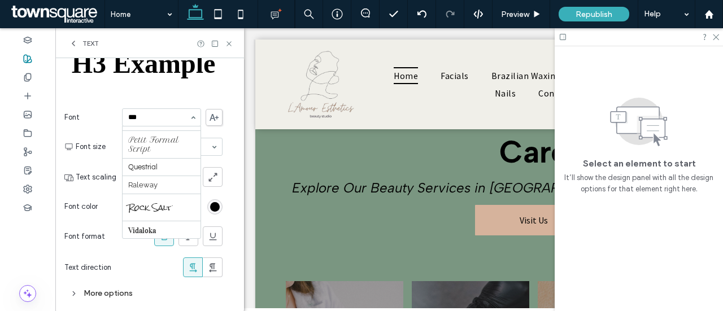
scroll to position [0, 0]
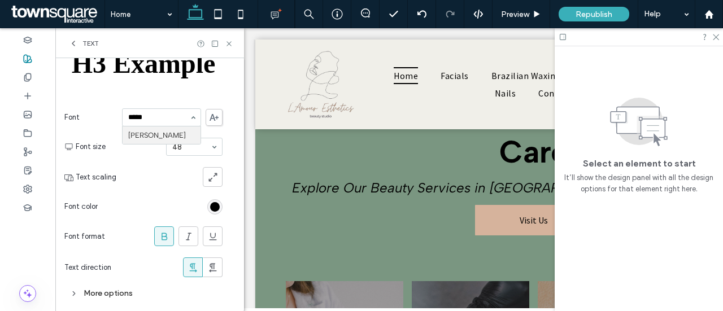
type input "******"
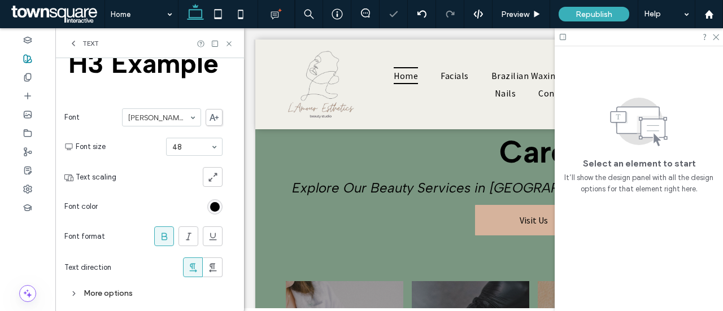
click at [69, 45] on icon at bounding box center [73, 43] width 9 height 9
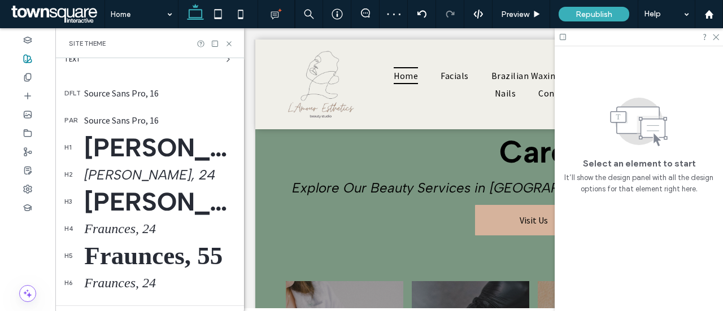
scroll to position [241, 0]
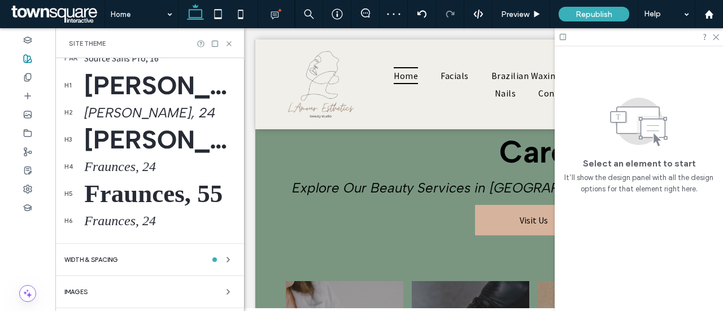
click at [128, 164] on div "Fraunces, 24" at bounding box center [159, 166] width 151 height 15
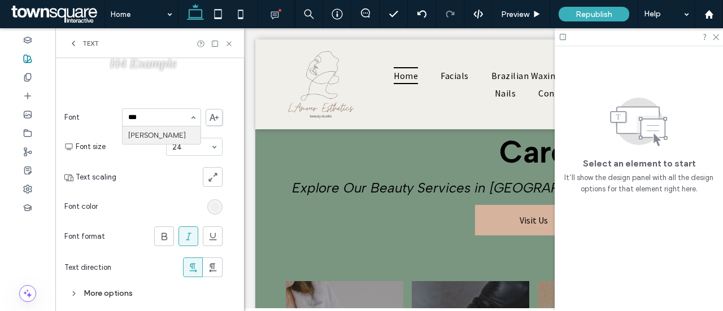
scroll to position [0, 0]
type input "******"
click at [71, 43] on icon at bounding box center [73, 43] width 9 height 9
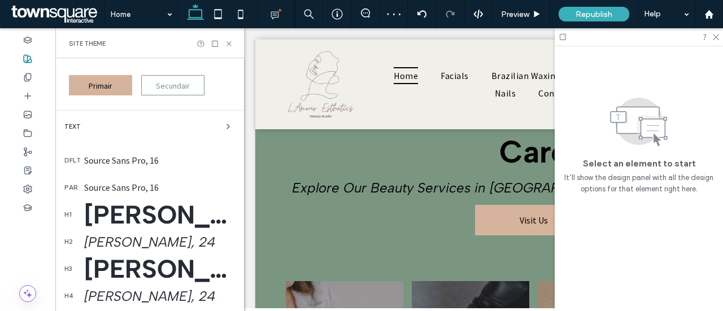
scroll to position [184, 0]
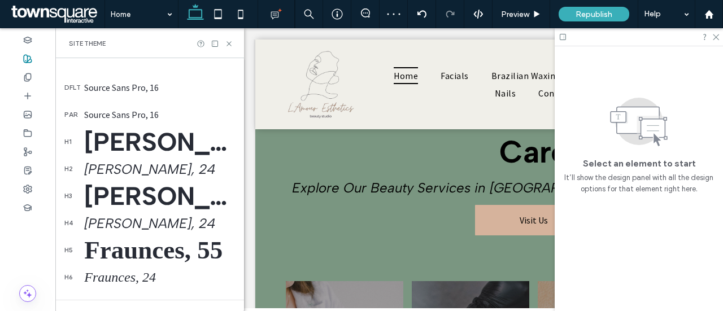
click at [131, 249] on div "Fraunces, 55" at bounding box center [159, 250] width 151 height 29
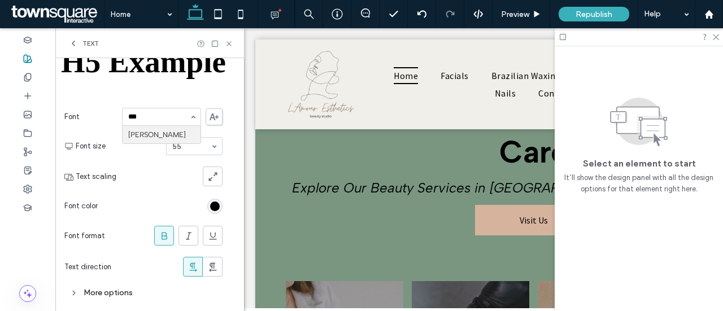
scroll to position [0, 0]
type input "******"
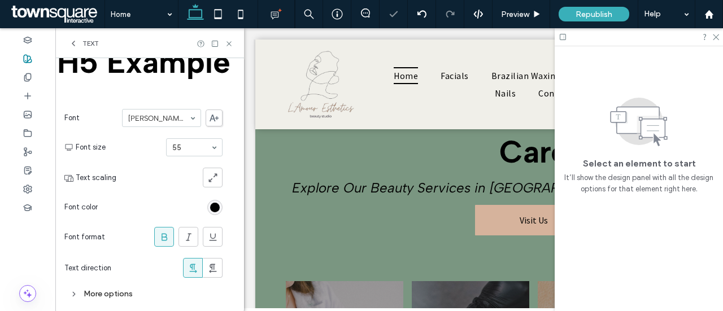
click at [71, 40] on icon at bounding box center [73, 43] width 9 height 9
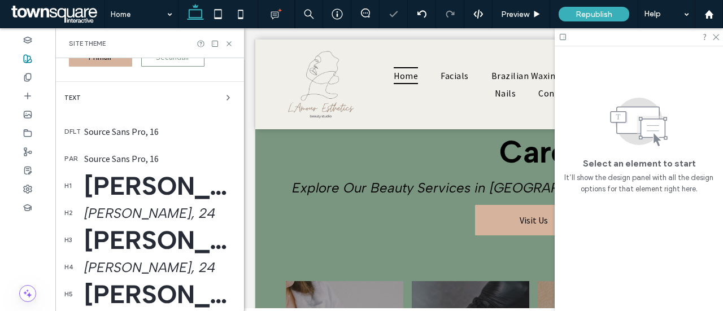
scroll to position [187, 0]
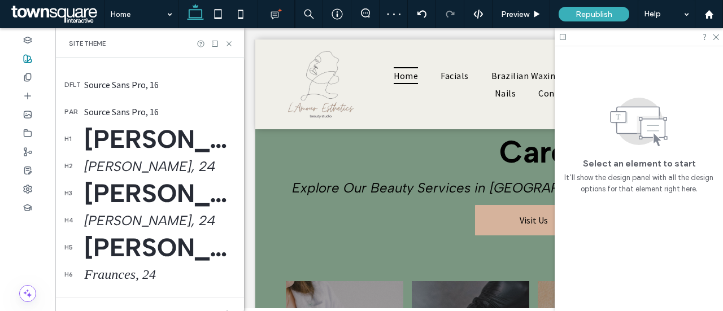
click at [124, 274] on div "Fraunces, 24" at bounding box center [159, 274] width 151 height 15
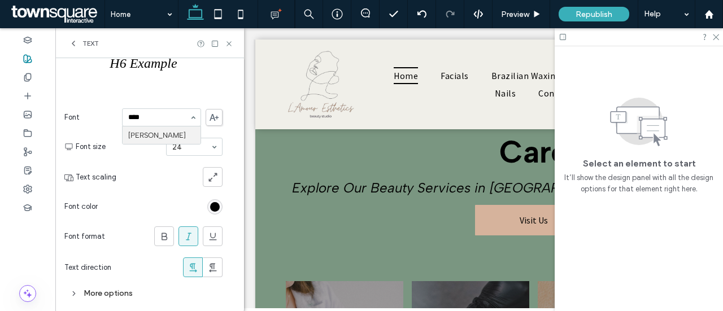
scroll to position [0, 0]
type input "******"
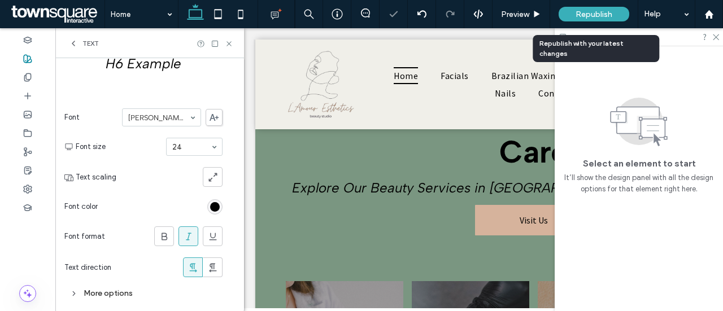
click at [586, 11] on span "Republish" at bounding box center [594, 15] width 37 height 10
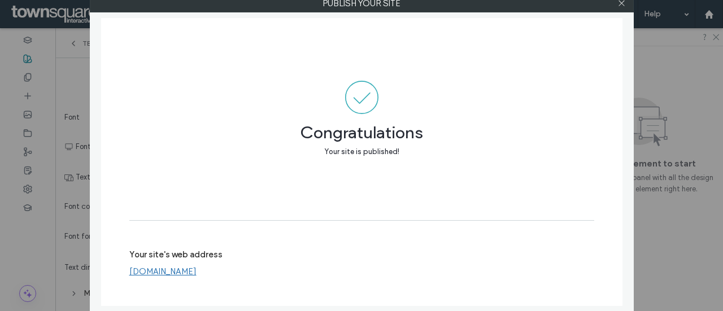
click at [626, 8] on div at bounding box center [622, 3] width 17 height 17
click at [614, 2] on div at bounding box center [622, 3] width 17 height 17
click at [621, 4] on icon at bounding box center [622, 3] width 8 height 8
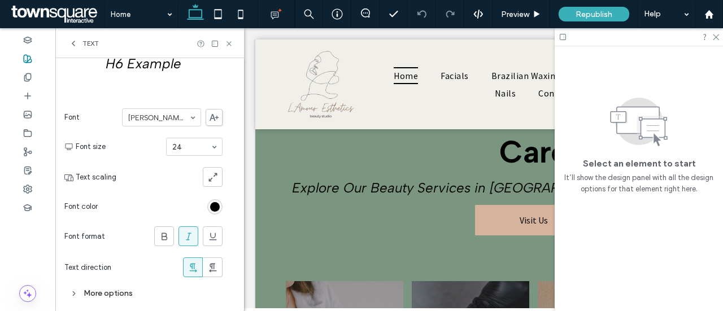
click at [75, 46] on use at bounding box center [73, 43] width 2 height 5
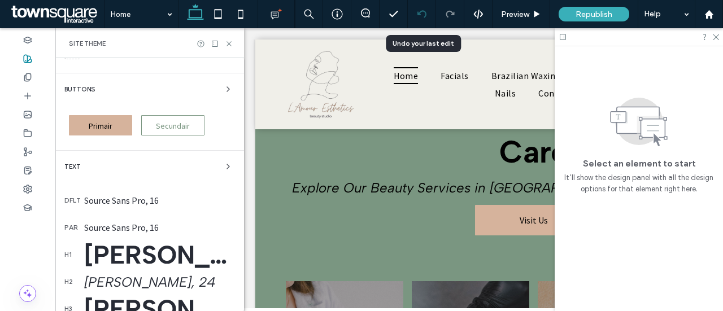
click at [421, 13] on icon at bounding box center [422, 14] width 9 height 9
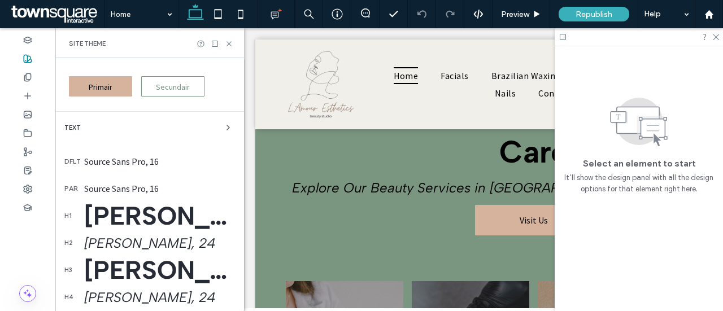
scroll to position [128, 0]
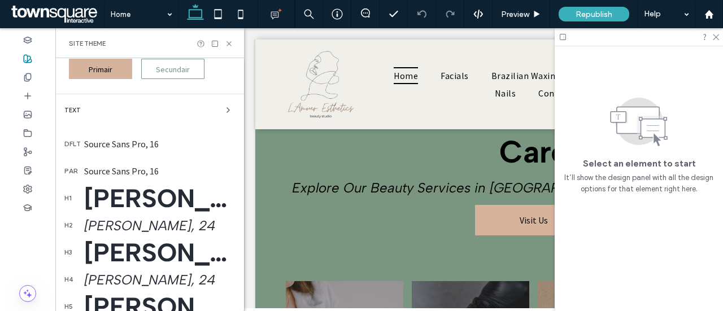
click at [130, 224] on div "[PERSON_NAME], 24" at bounding box center [159, 226] width 151 height 16
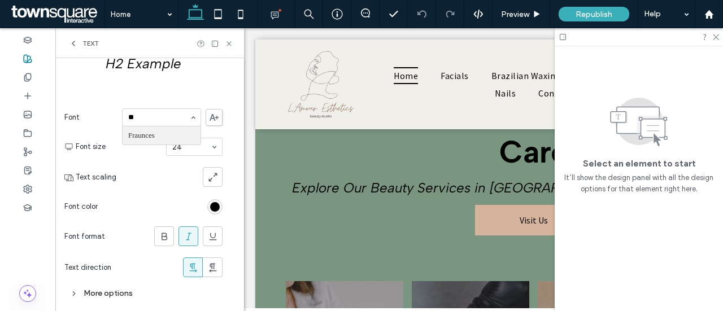
scroll to position [0, 0]
type input "***"
click at [76, 46] on icon at bounding box center [73, 43] width 9 height 9
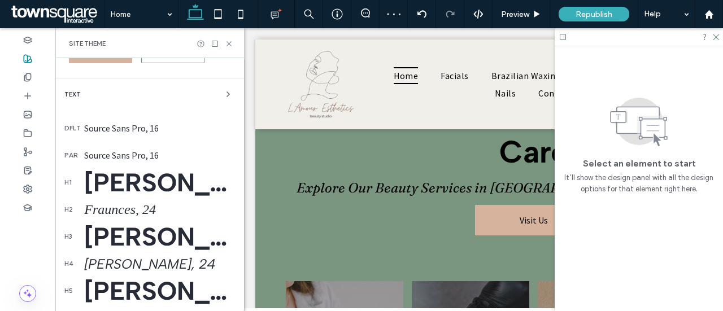
scroll to position [184, 0]
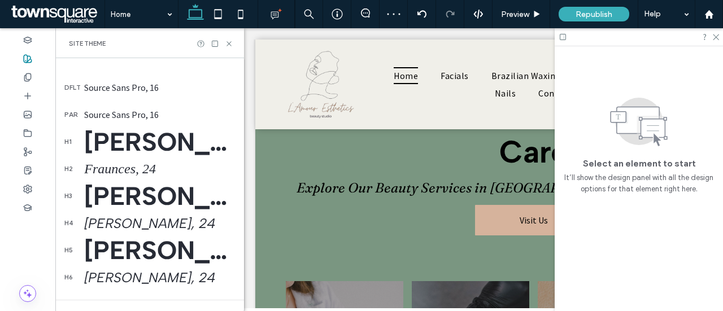
drag, startPoint x: 128, startPoint y: 224, endPoint x: 140, endPoint y: 212, distance: 17.2
click at [128, 224] on div "[PERSON_NAME], 24" at bounding box center [159, 223] width 151 height 16
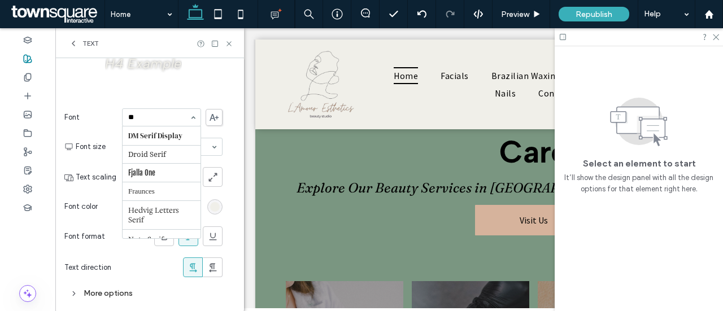
scroll to position [0, 0]
type input "***"
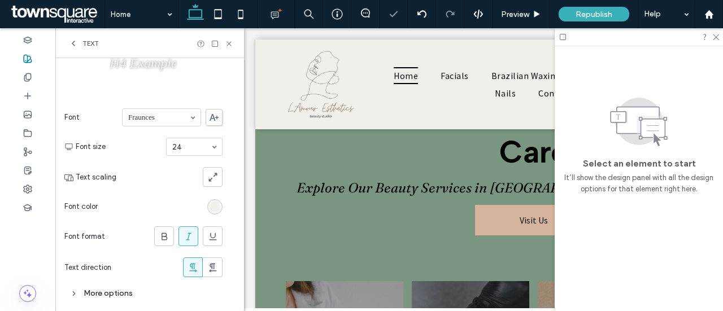
click at [75, 44] on icon at bounding box center [73, 43] width 9 height 9
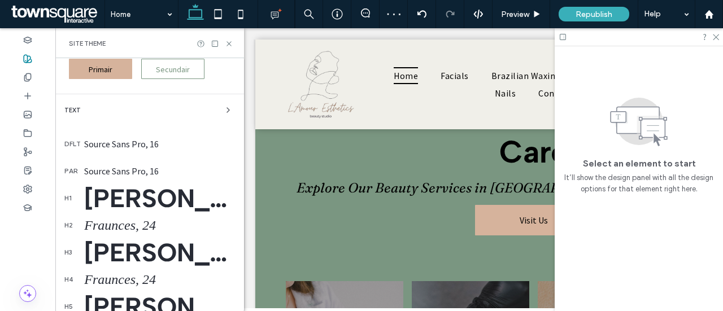
scroll to position [184, 0]
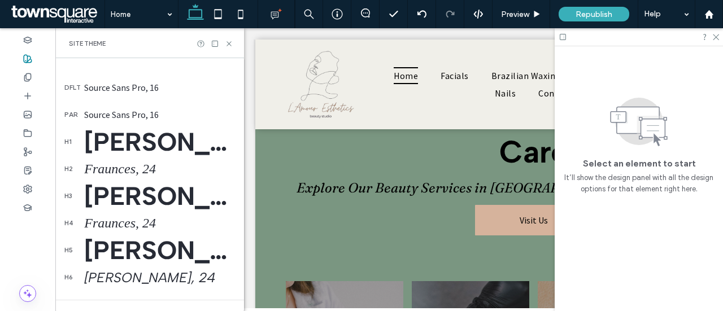
click at [144, 276] on div "[PERSON_NAME], 24" at bounding box center [159, 278] width 151 height 16
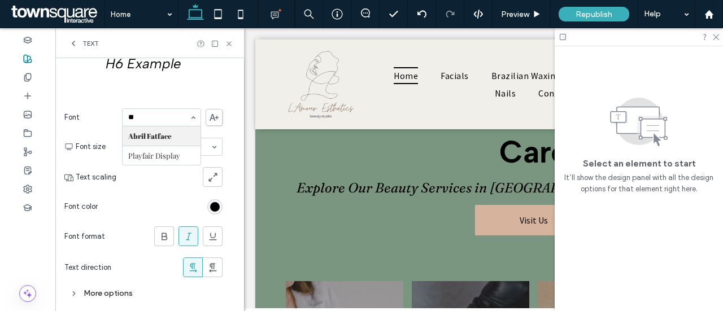
scroll to position [0, 0]
type input "***"
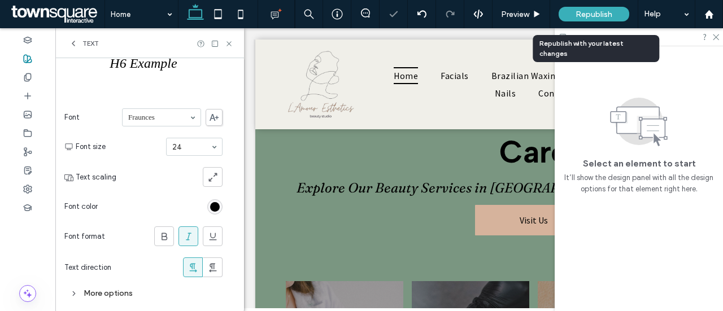
click at [603, 10] on span "Republish" at bounding box center [594, 15] width 37 height 10
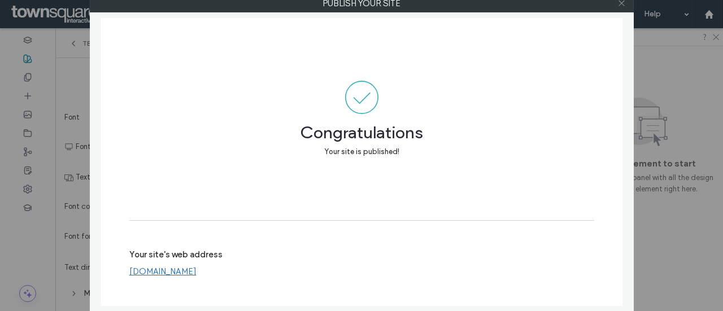
click at [620, 4] on icon at bounding box center [622, 3] width 8 height 8
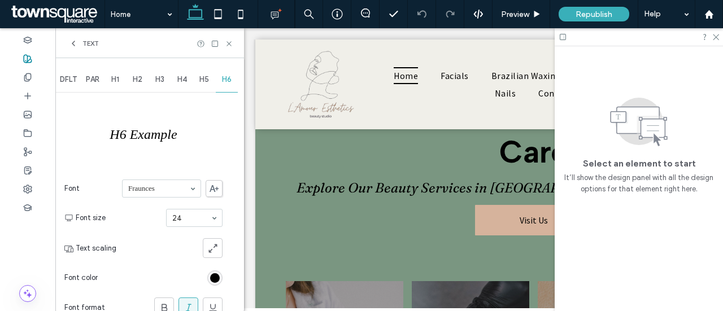
click at [76, 42] on icon at bounding box center [73, 43] width 9 height 9
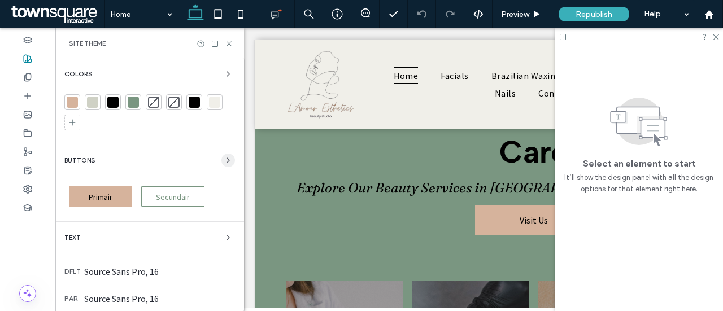
click at [224, 161] on icon "button" at bounding box center [228, 160] width 9 height 9
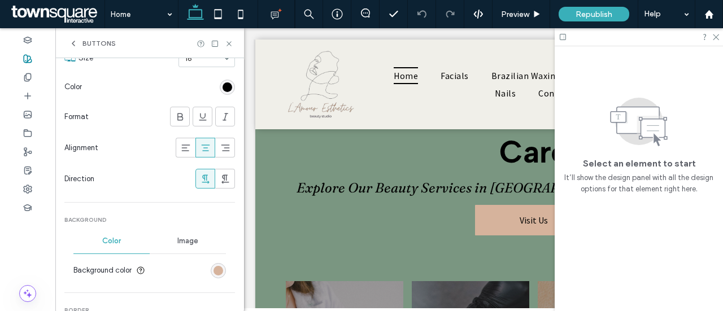
scroll to position [282, 0]
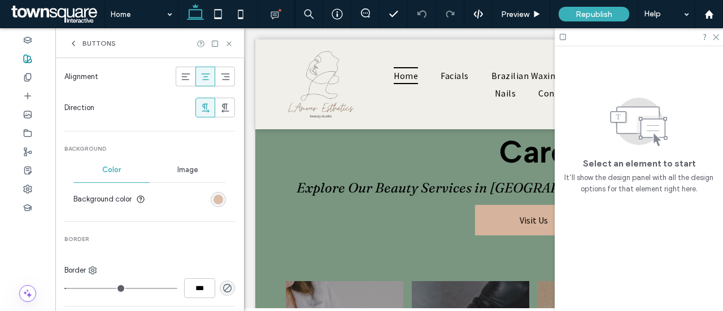
click at [214, 198] on div "rgb(214, 179, 156)" at bounding box center [219, 200] width 10 height 10
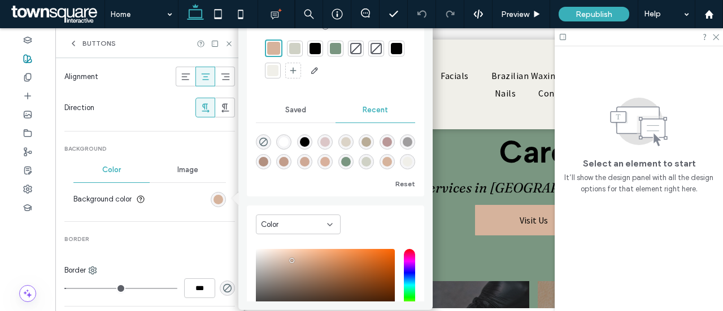
click at [279, 72] on div at bounding box center [272, 70] width 11 height 11
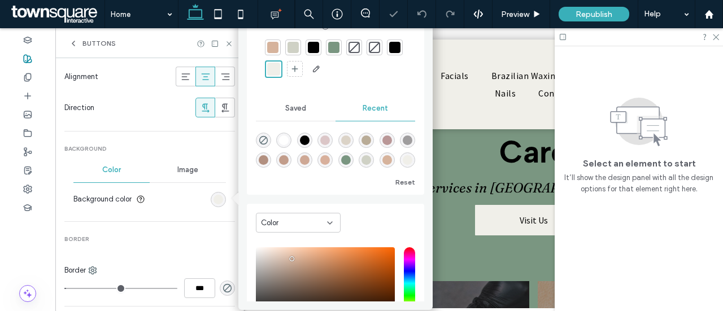
type input "*"
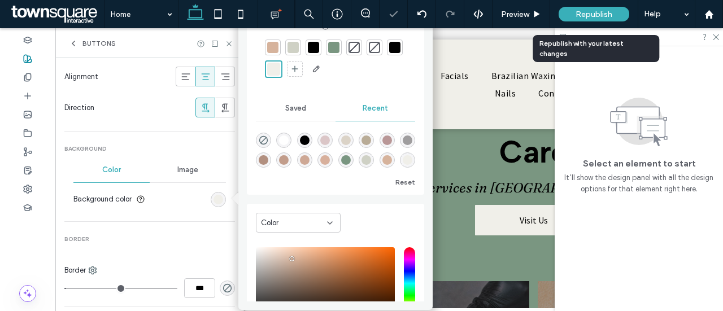
click at [581, 12] on span "Republish" at bounding box center [594, 15] width 37 height 10
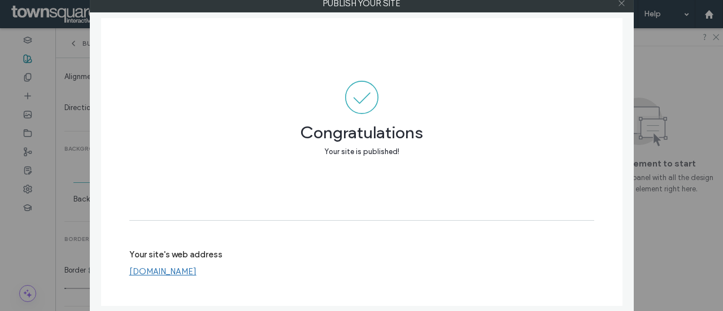
click at [620, 7] on span at bounding box center [622, 3] width 8 height 17
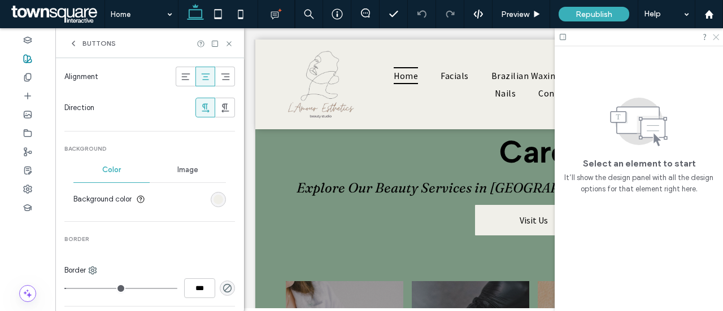
click at [716, 39] on icon at bounding box center [715, 36] width 7 height 7
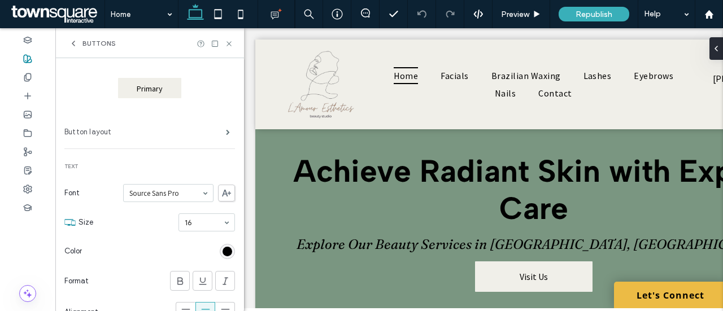
scroll to position [0, 0]
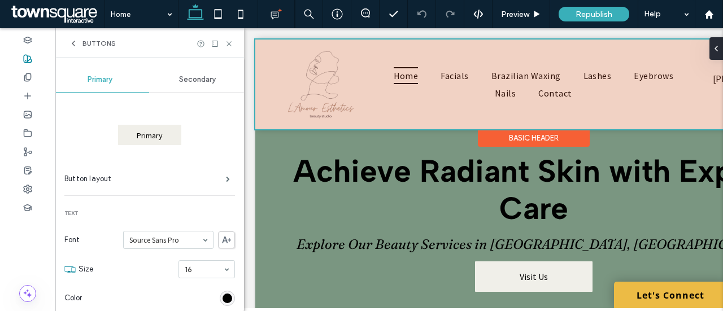
click at [372, 80] on div at bounding box center [533, 85] width 557 height 90
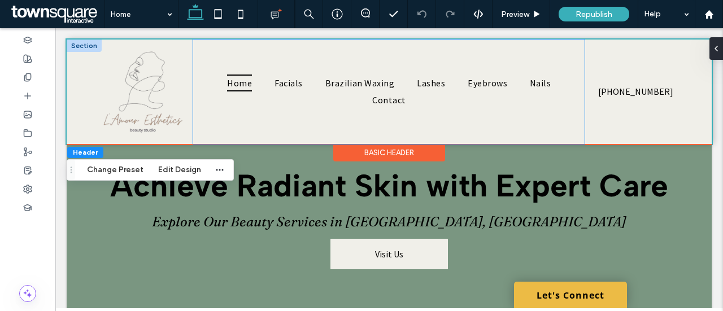
click at [219, 56] on div "Home Facials Brazilian Waxing [GEOGRAPHIC_DATA] Eyebrows Nails Contact" at bounding box center [389, 92] width 392 height 105
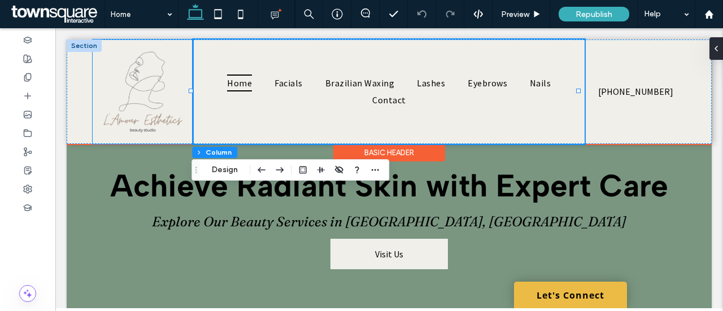
click at [183, 41] on div at bounding box center [143, 92] width 101 height 105
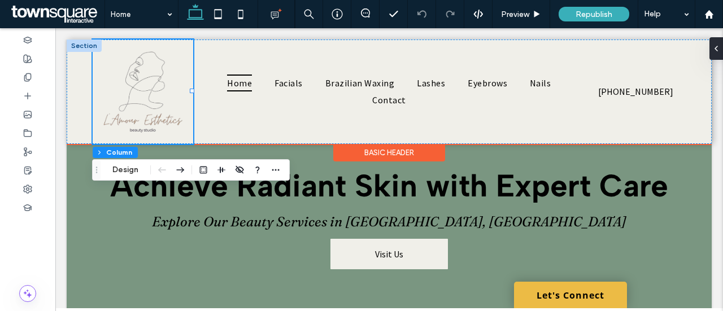
click at [76, 80] on div "Home Facials Brazilian Waxing [GEOGRAPHIC_DATA] Eyebrows Nails Contact [PHONE_N…" at bounding box center [389, 92] width 645 height 105
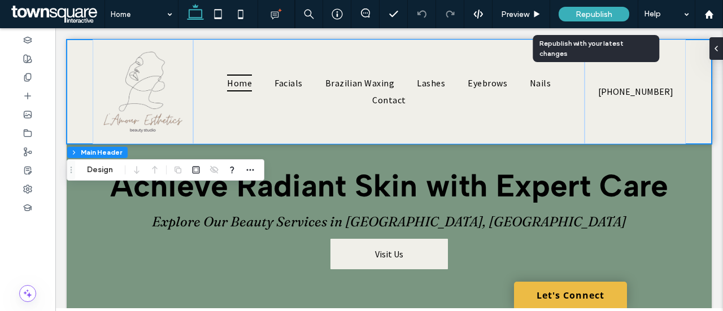
click at [588, 18] on span "Republish" at bounding box center [594, 15] width 37 height 10
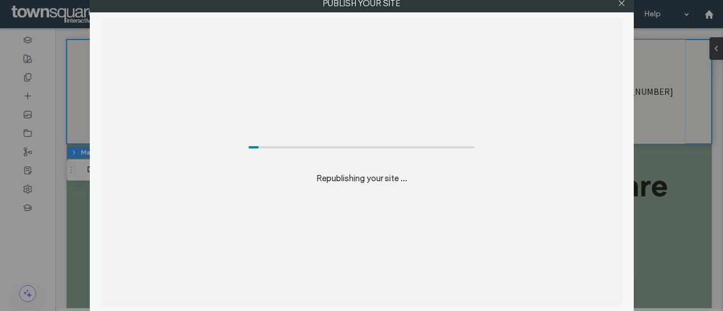
click at [616, 5] on div at bounding box center [622, 3] width 17 height 17
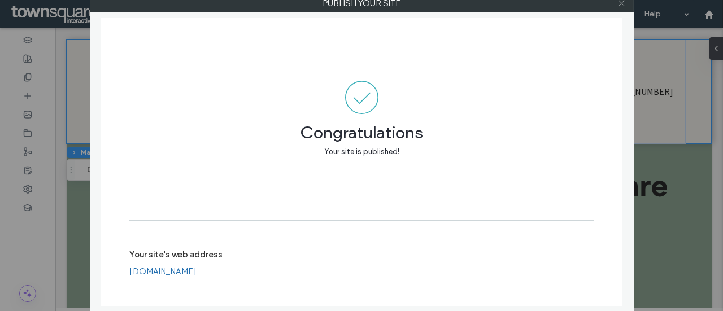
click at [623, 3] on icon at bounding box center [622, 3] width 8 height 8
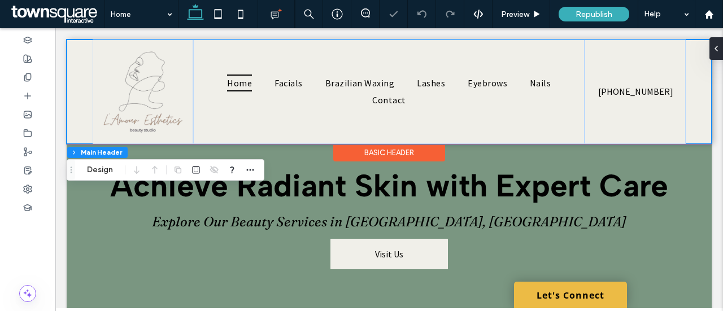
click at [80, 75] on div "Home Facials Brazilian Waxing [GEOGRAPHIC_DATA] Eyebrows Nails Contact [PHONE_N…" at bounding box center [389, 92] width 645 height 105
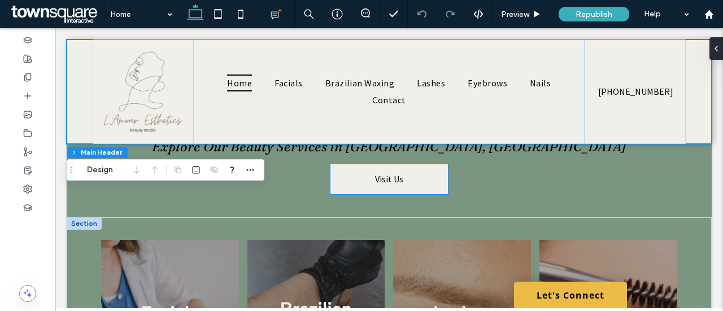
scroll to position [169, 0]
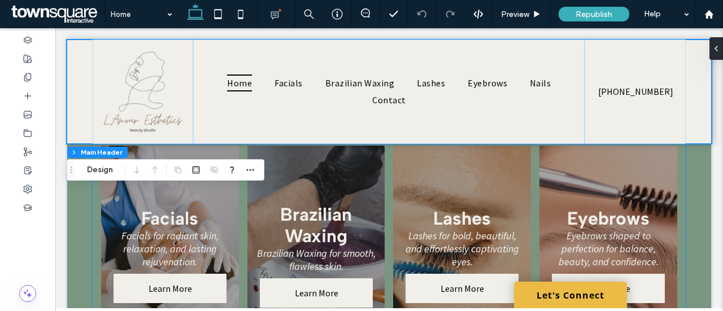
click at [206, 201] on link at bounding box center [170, 259] width 146 height 240
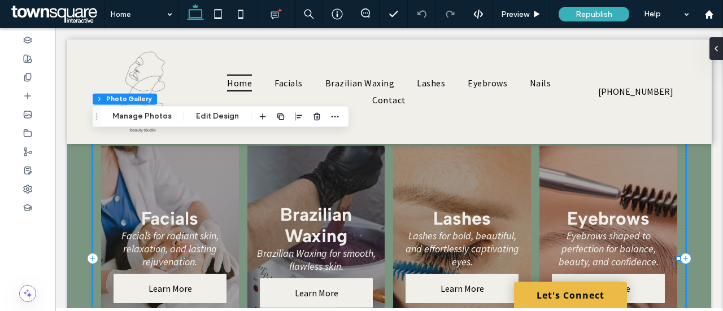
click at [198, 181] on link at bounding box center [170, 259] width 146 height 240
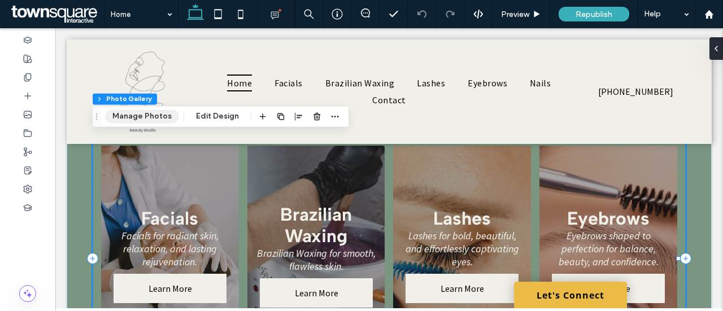
click at [154, 113] on button "Manage Photos" at bounding box center [142, 117] width 74 height 14
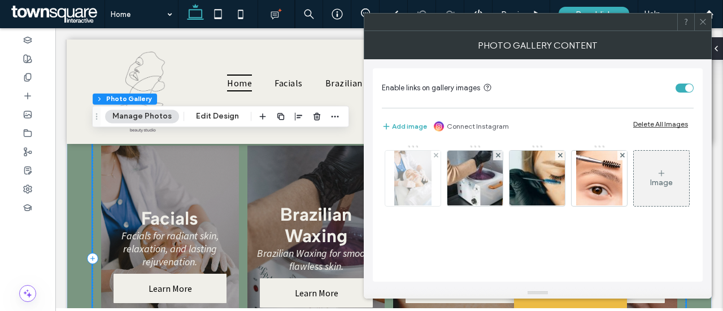
click at [414, 179] on img at bounding box center [412, 178] width 37 height 55
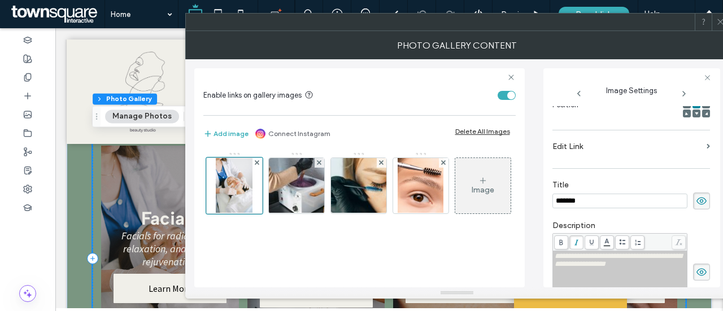
scroll to position [0, 0]
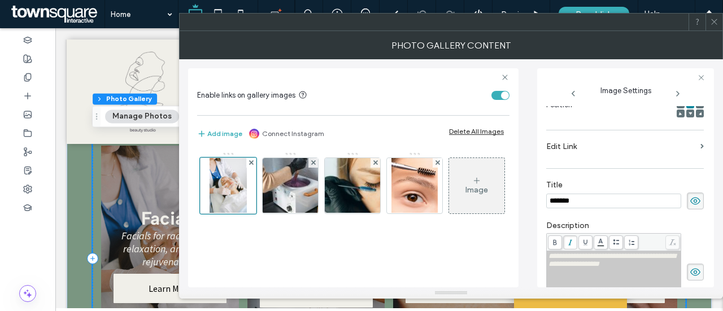
click at [714, 28] on span at bounding box center [714, 22] width 8 height 17
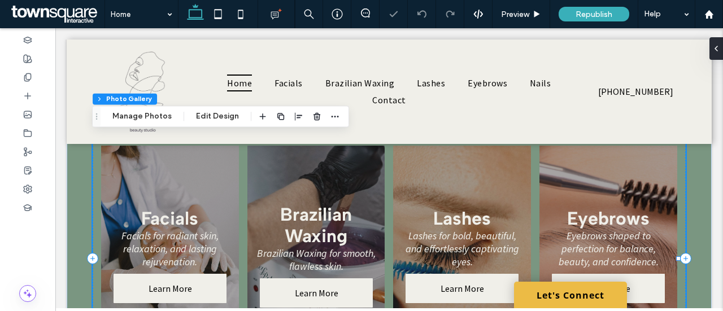
click at [581, 190] on link at bounding box center [609, 259] width 146 height 240
click at [617, 194] on link at bounding box center [609, 259] width 146 height 240
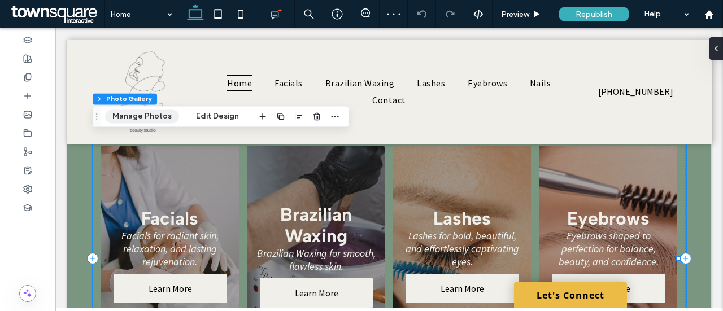
click at [167, 115] on button "Manage Photos" at bounding box center [142, 117] width 74 height 14
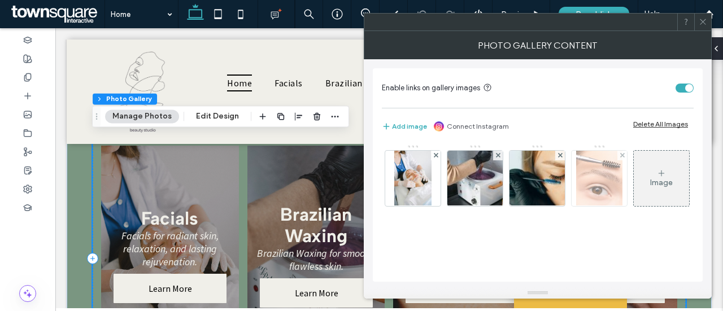
click at [593, 172] on img at bounding box center [599, 178] width 46 height 55
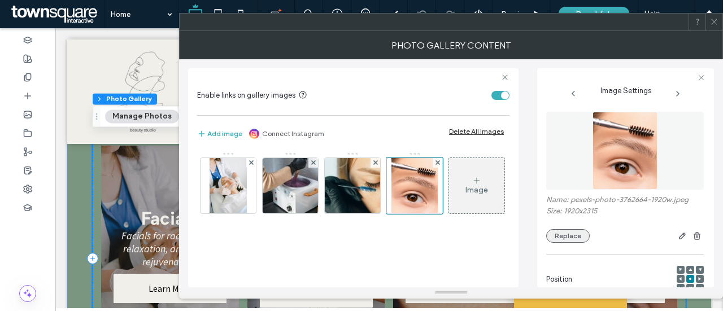
click at [576, 236] on button "Replace" at bounding box center [568, 236] width 44 height 14
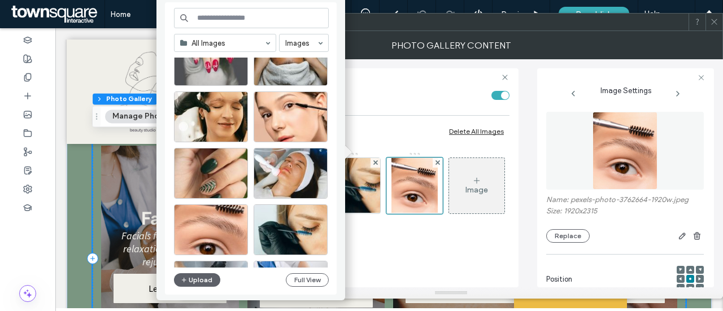
scroll to position [452, 0]
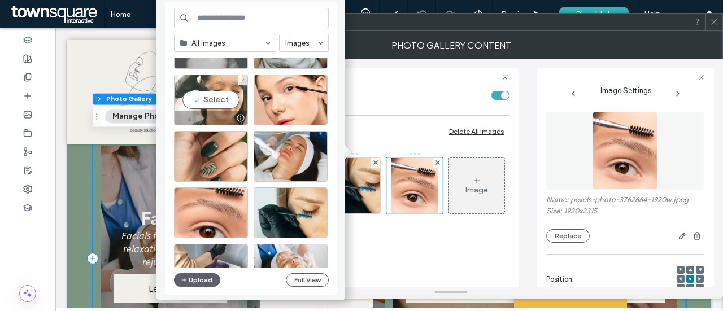
click at [221, 97] on div "Select" at bounding box center [211, 100] width 74 height 51
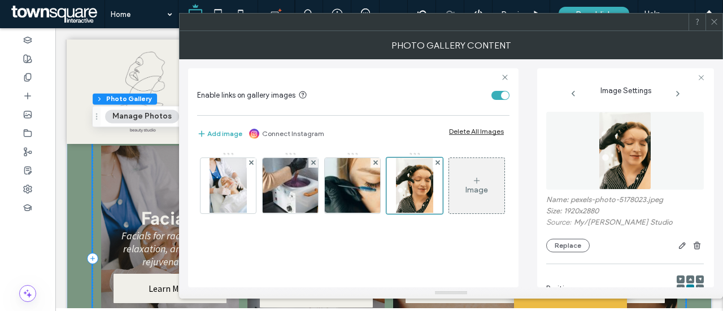
click at [720, 25] on div at bounding box center [714, 22] width 17 height 17
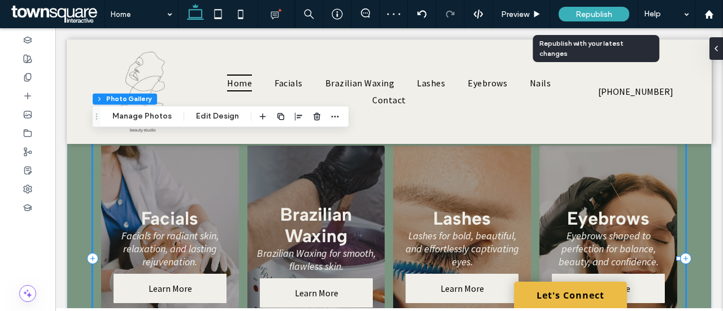
click at [607, 12] on span "Republish" at bounding box center [594, 15] width 37 height 10
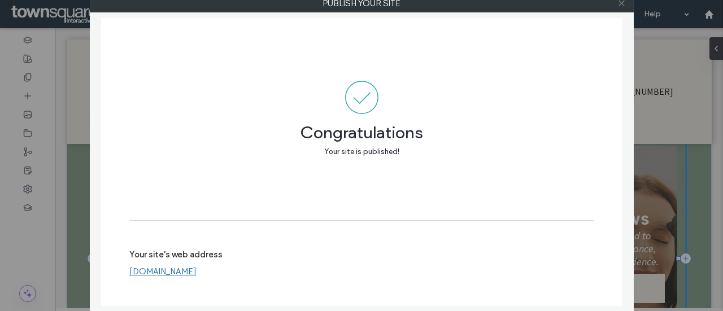
click at [618, 8] on span at bounding box center [622, 3] width 8 height 17
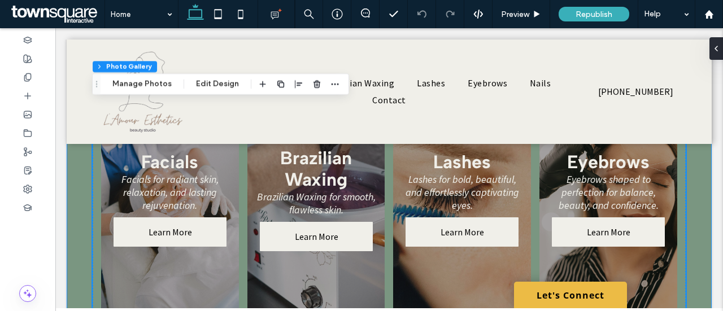
scroll to position [169, 0]
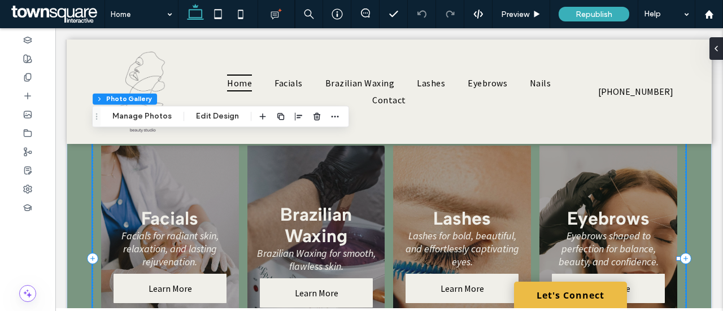
click at [580, 195] on link at bounding box center [609, 259] width 146 height 240
click at [616, 185] on link at bounding box center [609, 259] width 146 height 240
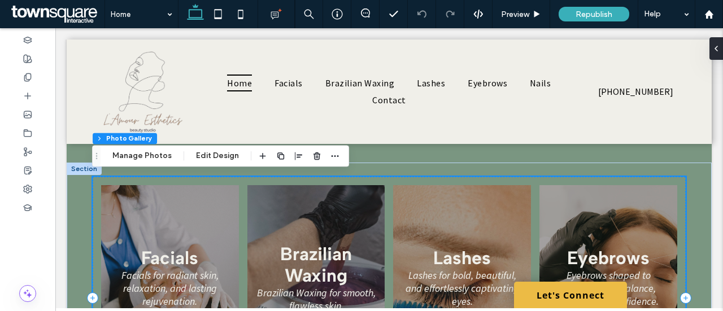
scroll to position [113, 0]
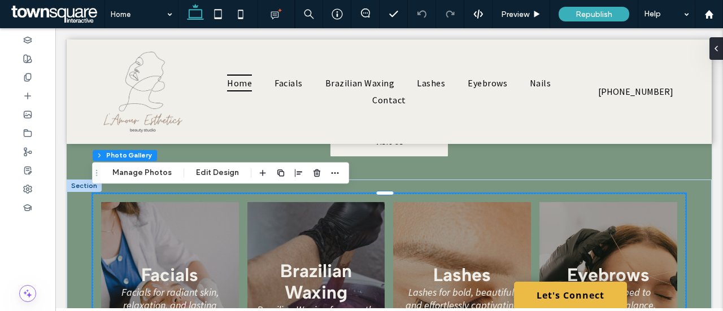
click at [614, 219] on link at bounding box center [609, 315] width 146 height 240
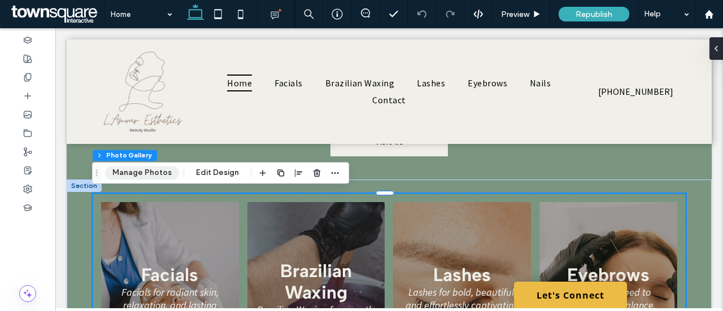
click at [150, 173] on button "Manage Photos" at bounding box center [142, 173] width 74 height 14
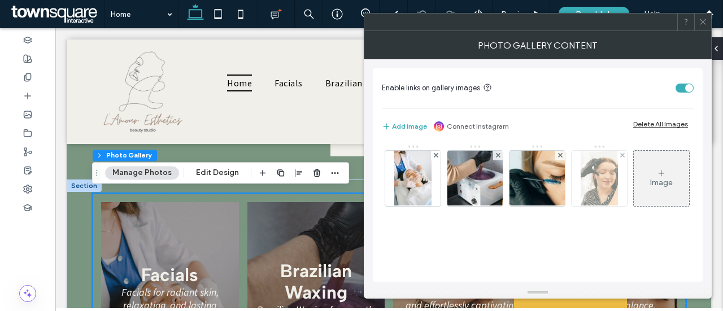
scroll to position [0, 0]
click at [621, 155] on use at bounding box center [622, 155] width 5 height 5
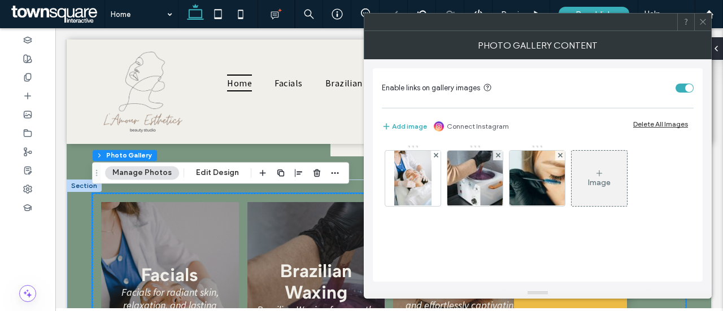
click at [603, 169] on div "Image" at bounding box center [599, 178] width 55 height 53
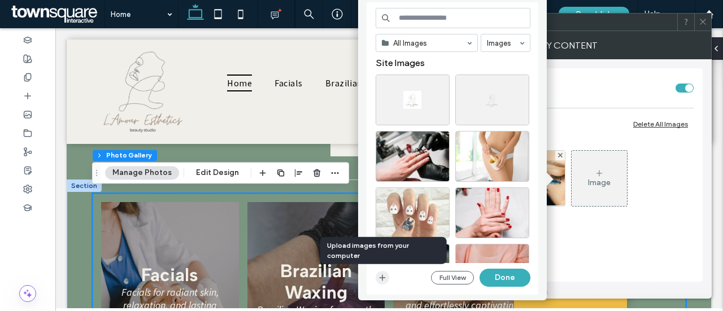
click at [382, 276] on use "button" at bounding box center [382, 278] width 6 height 6
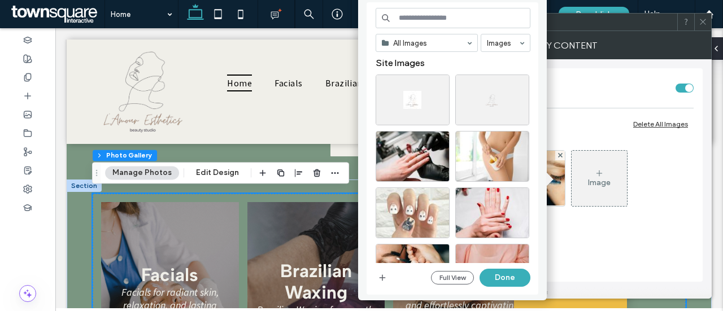
click at [448, 18] on input at bounding box center [453, 18] width 155 height 20
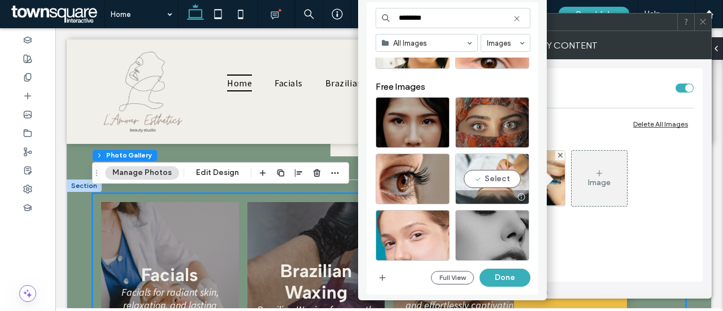
scroll to position [113, 0]
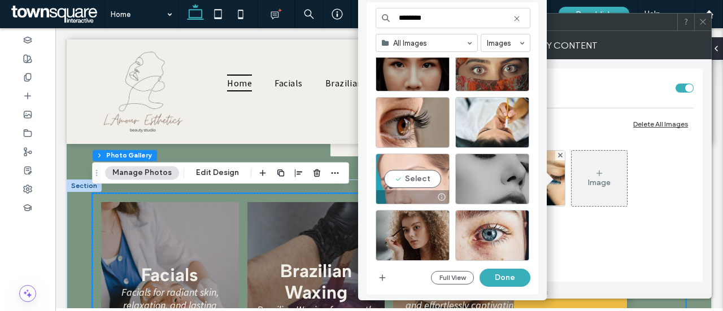
type input "********"
click at [418, 178] on div "Select" at bounding box center [413, 179] width 74 height 51
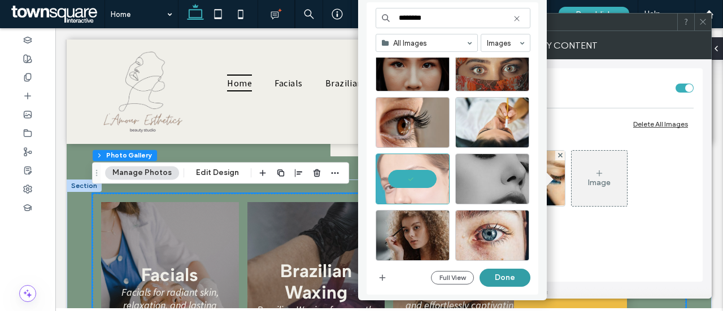
click at [505, 280] on button "Done" at bounding box center [505, 278] width 51 height 18
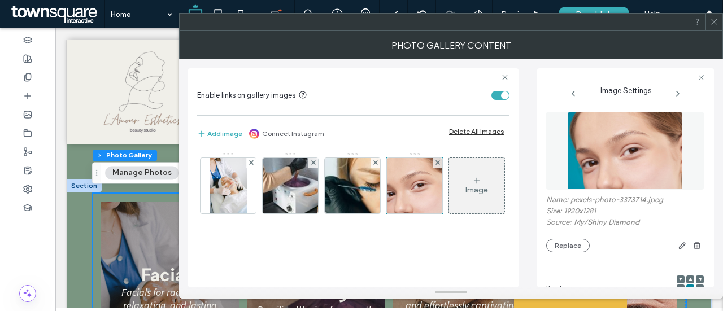
click at [717, 28] on span at bounding box center [714, 22] width 8 height 17
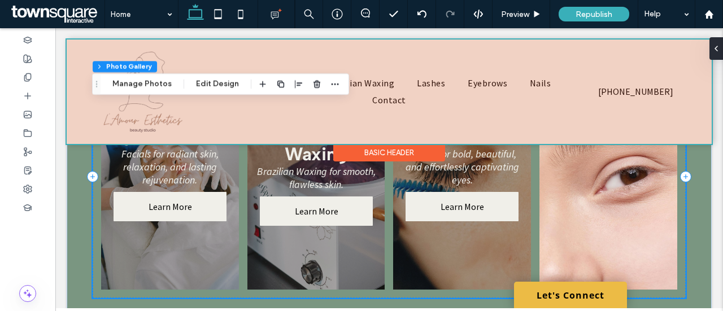
scroll to position [226, 0]
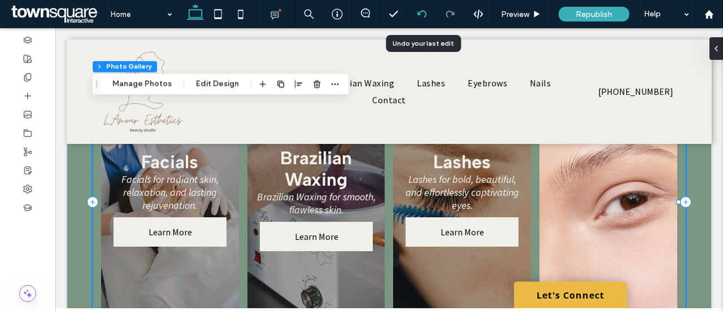
click at [427, 12] on div at bounding box center [422, 14] width 28 height 9
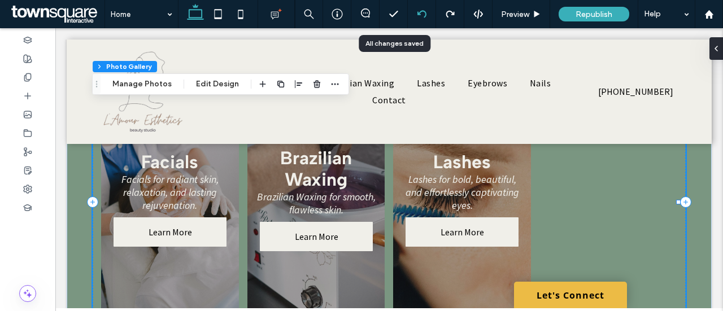
click at [429, 13] on div at bounding box center [422, 14] width 28 height 9
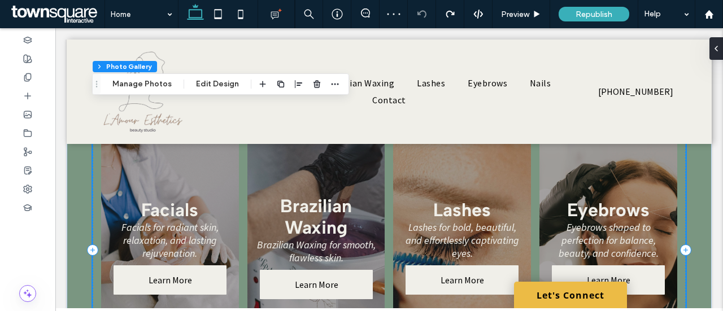
scroll to position [169, 0]
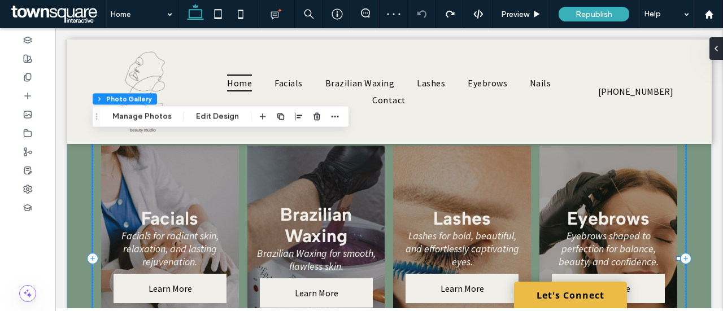
click at [609, 186] on link at bounding box center [609, 259] width 146 height 240
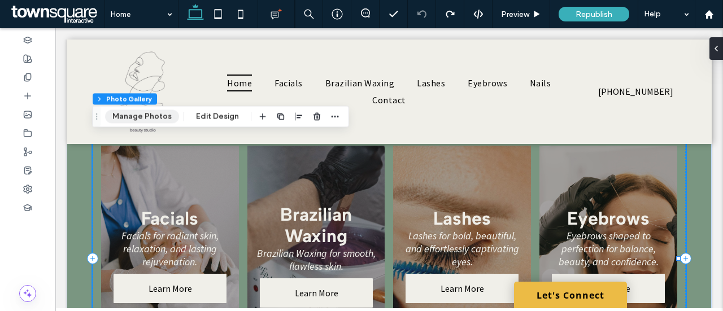
click at [159, 119] on button "Manage Photos" at bounding box center [142, 117] width 74 height 14
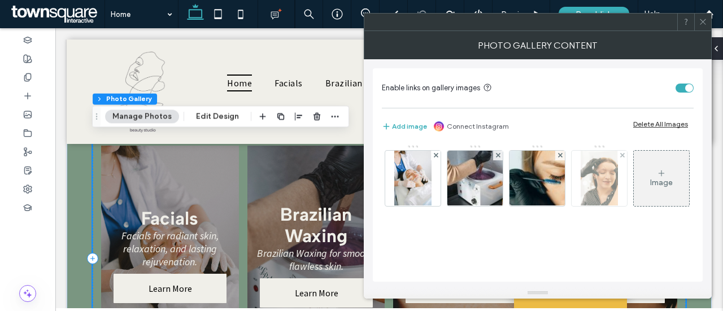
click at [602, 171] on img at bounding box center [599, 178] width 37 height 55
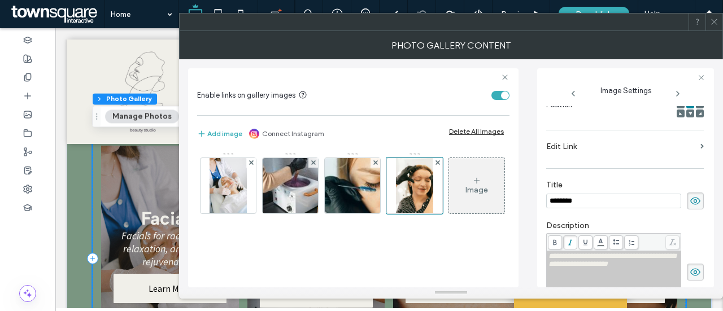
scroll to position [0, 0]
click at [414, 192] on div at bounding box center [414, 186] width 56 height 56
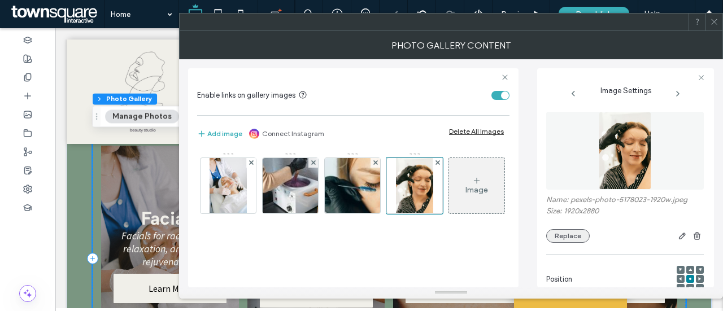
click at [559, 233] on button "Replace" at bounding box center [568, 236] width 44 height 14
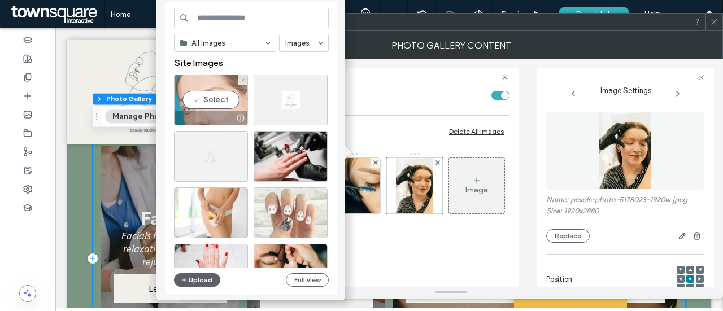
click at [216, 98] on div "Select" at bounding box center [211, 100] width 74 height 51
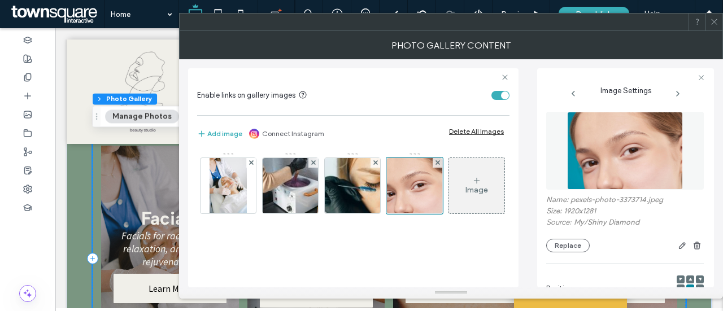
click at [713, 21] on icon at bounding box center [714, 22] width 8 height 8
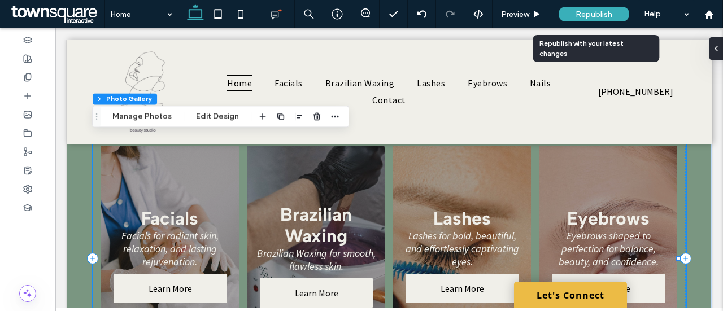
click at [588, 10] on span "Republish" at bounding box center [594, 15] width 37 height 10
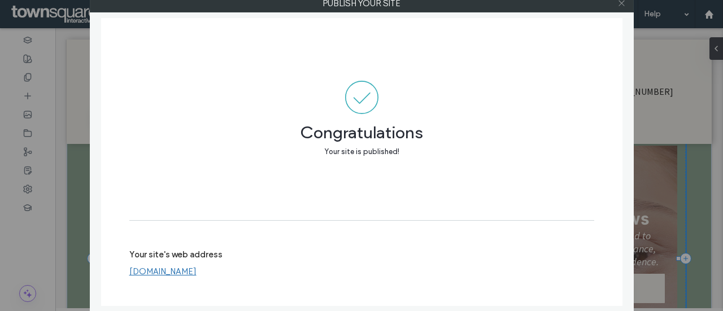
click at [625, 4] on icon at bounding box center [622, 3] width 8 height 8
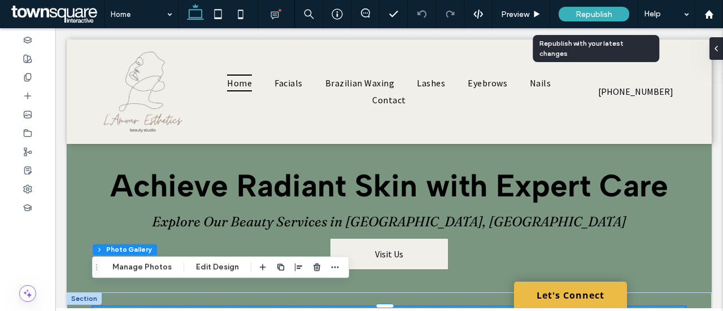
click at [579, 11] on span "Republish" at bounding box center [594, 15] width 37 height 10
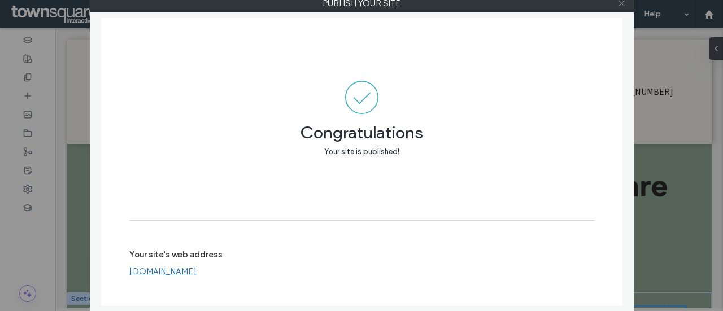
click at [620, 3] on icon at bounding box center [622, 3] width 8 height 8
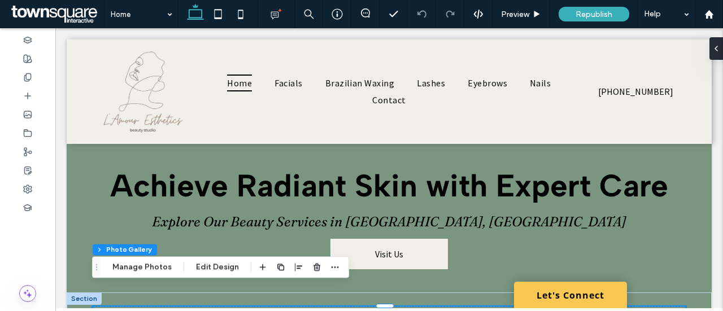
click at [566, 297] on link "Let's Connect" at bounding box center [570, 295] width 113 height 27
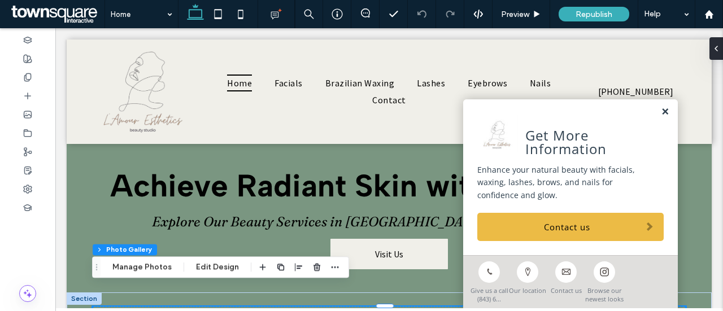
click at [661, 112] on link at bounding box center [665, 112] width 8 height 10
